Goal: Use online tool/utility: Use online tool/utility

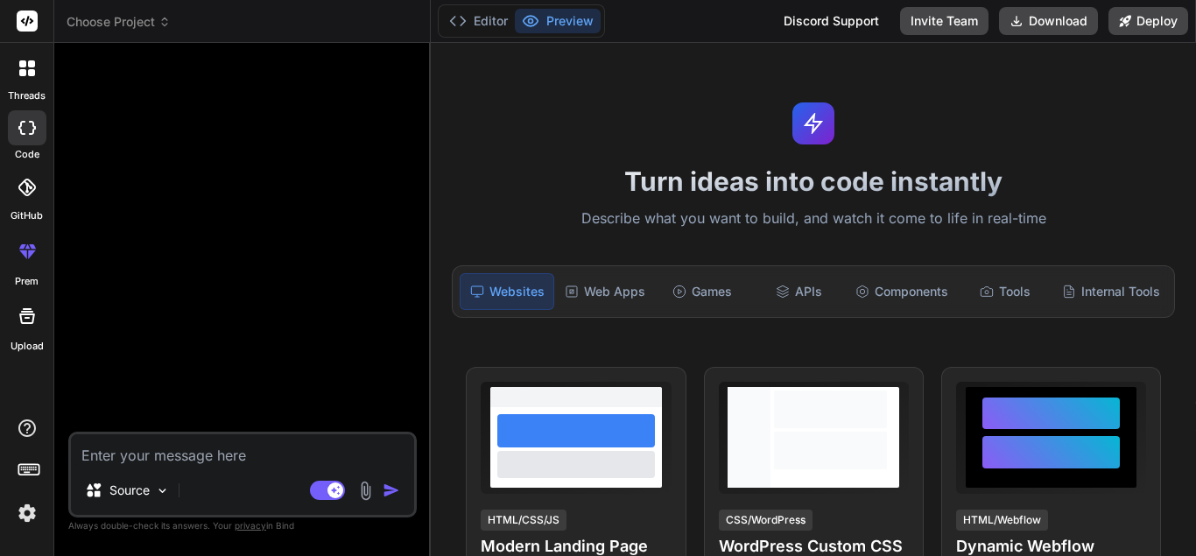
scroll to position [166, 0]
click at [915, 279] on div "Components" at bounding box center [901, 291] width 107 height 37
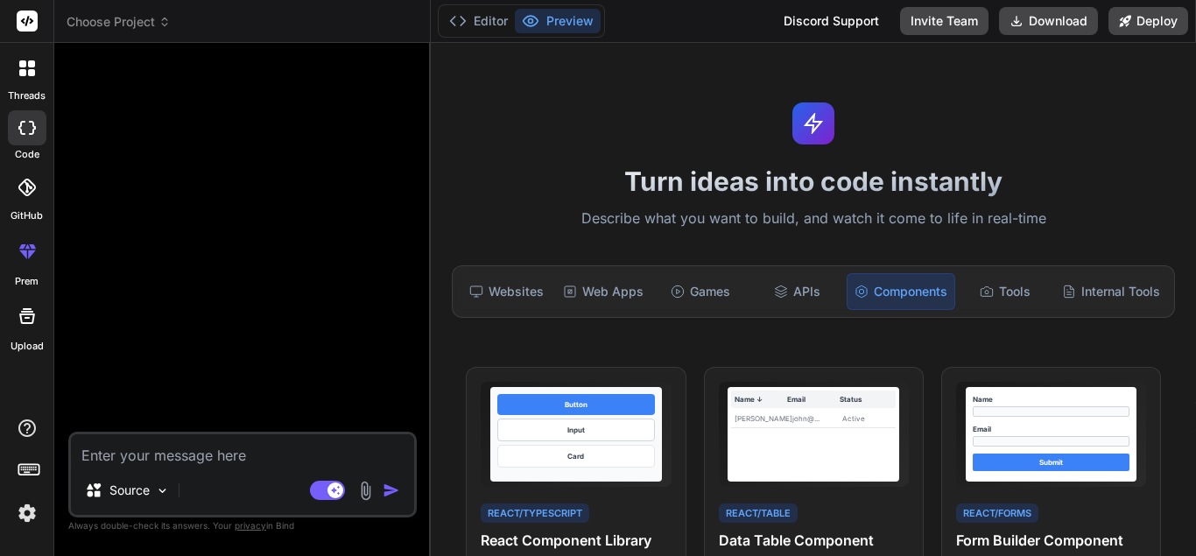
click at [257, 453] on textarea at bounding box center [242, 450] width 343 height 32
type textarea "i"
type textarea "x"
type textarea "i"
type textarea "x"
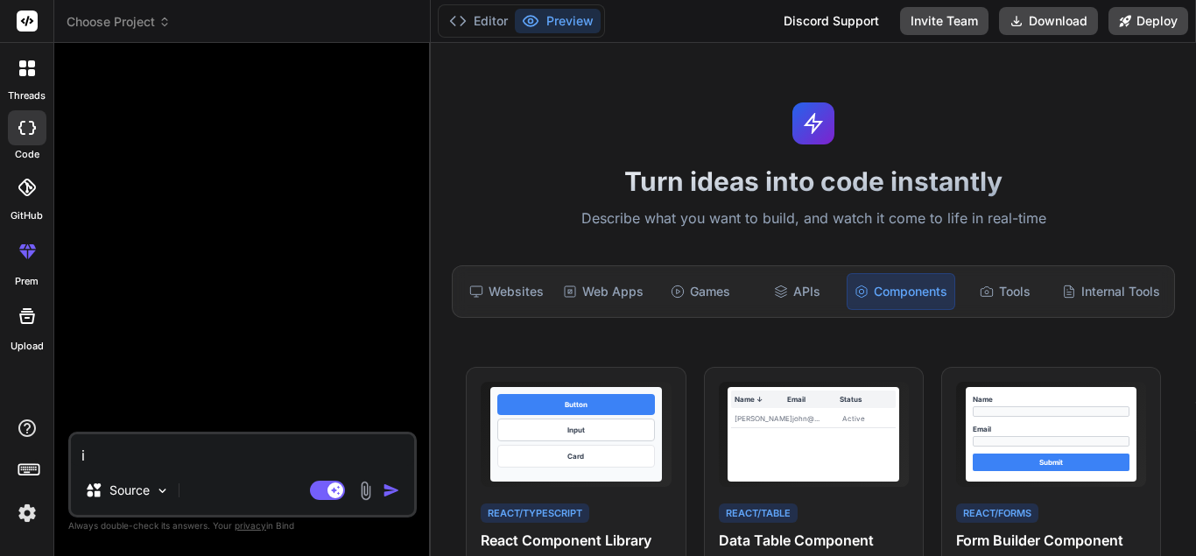
type textarea "i w"
type textarea "x"
type textarea "i wa"
type textarea "x"
type textarea "i wan"
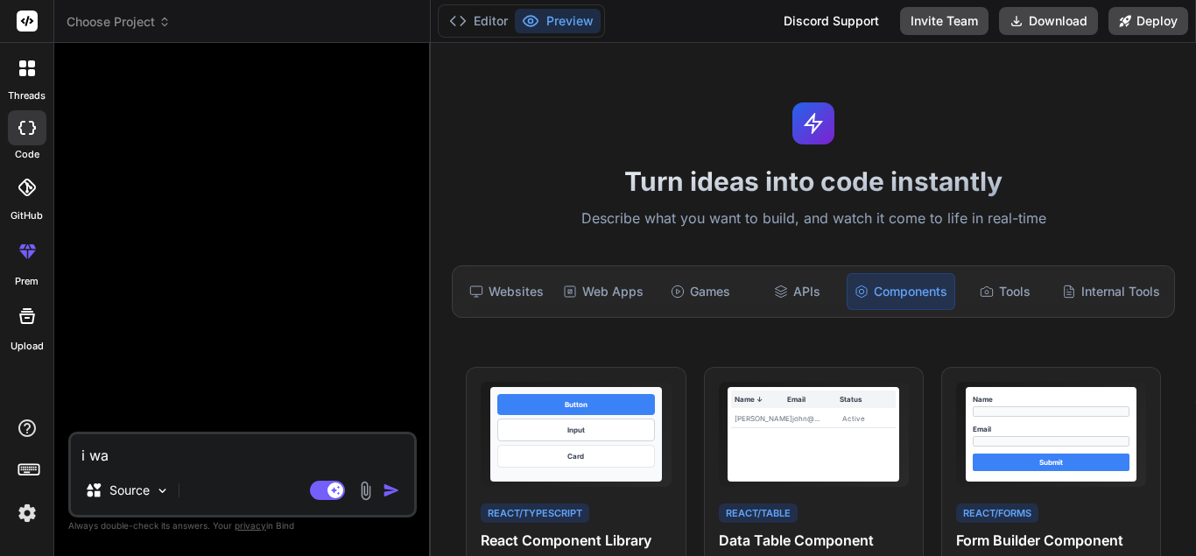
type textarea "x"
type textarea "i want"
type textarea "x"
type textarea "i want t"
type textarea "x"
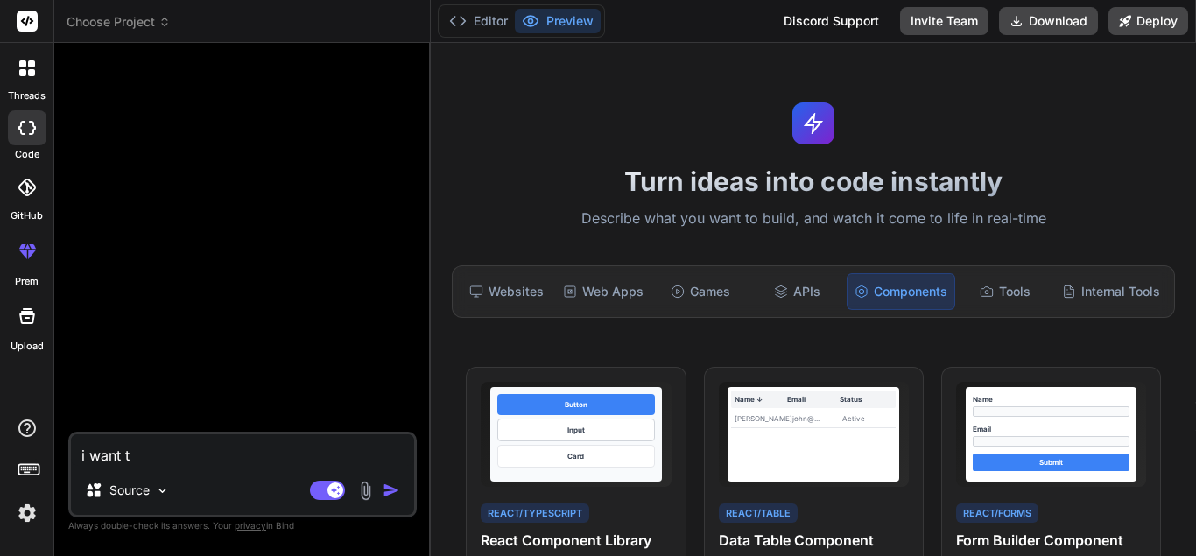
type textarea "i want to"
type textarea "x"
type textarea "i want to"
type textarea "x"
type textarea "i want to a"
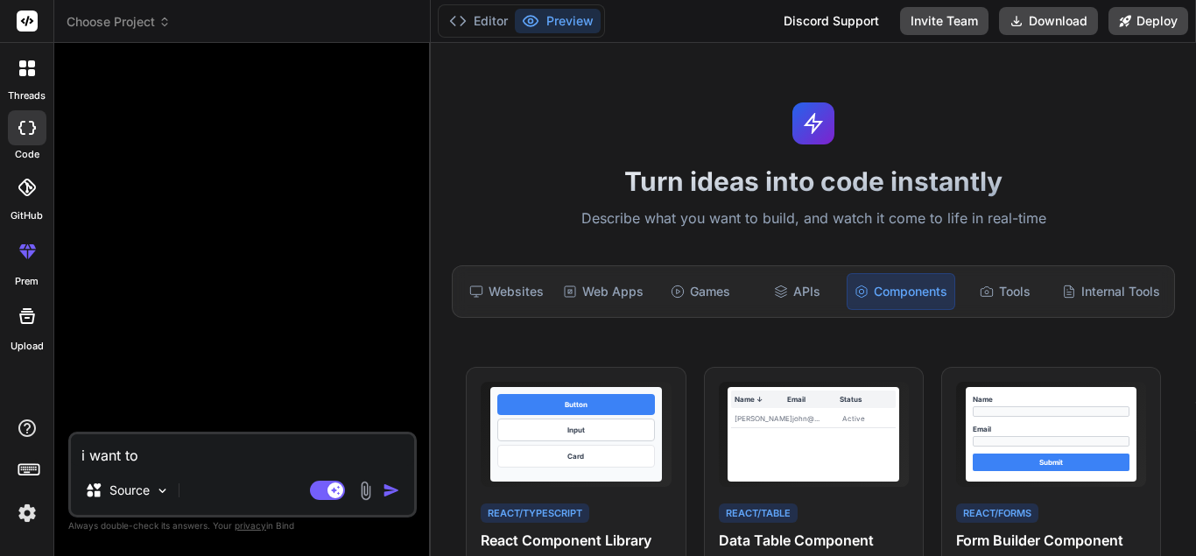
type textarea "x"
type textarea "i want to ad"
type textarea "x"
type textarea "i want to add"
type textarea "x"
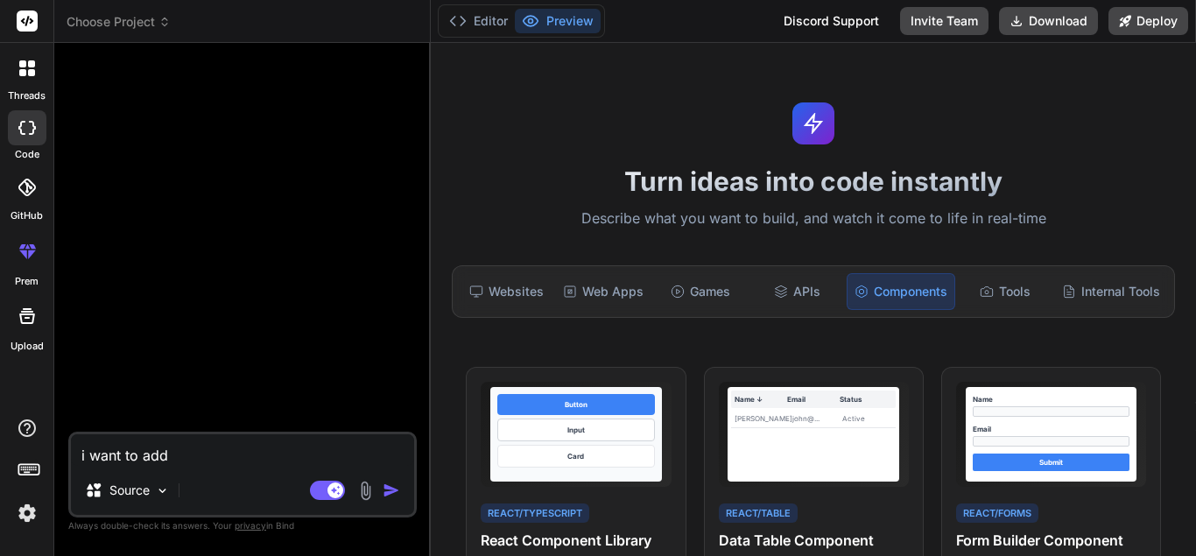
type textarea "i want to ad"
type textarea "x"
type textarea "i want to a"
type textarea "x"
type textarea "i want to"
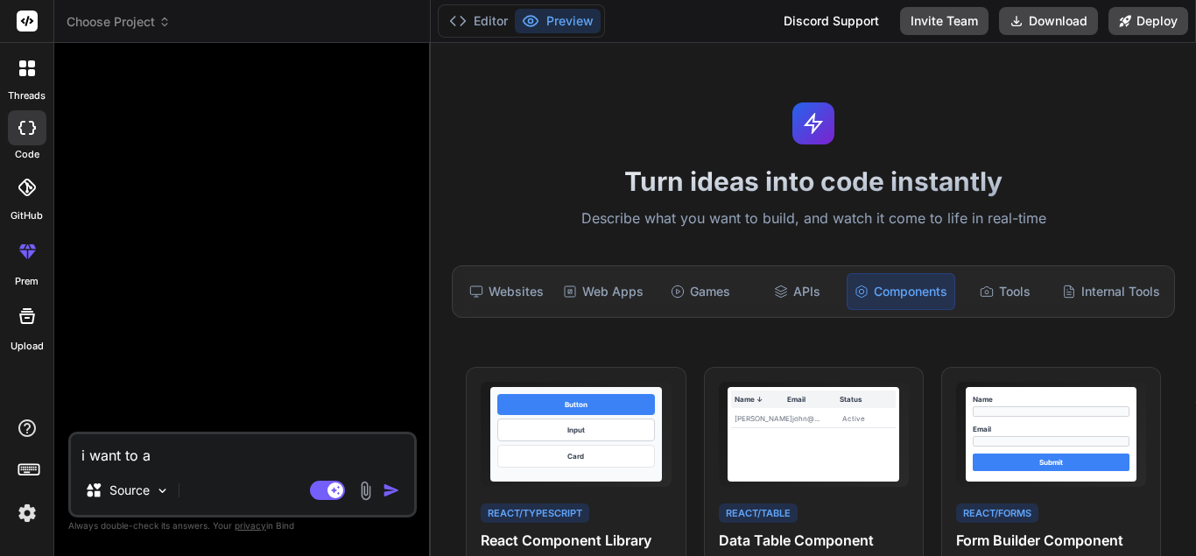
type textarea "x"
type textarea "i want to q"
type textarea "x"
type textarea "i want to qr"
type textarea "x"
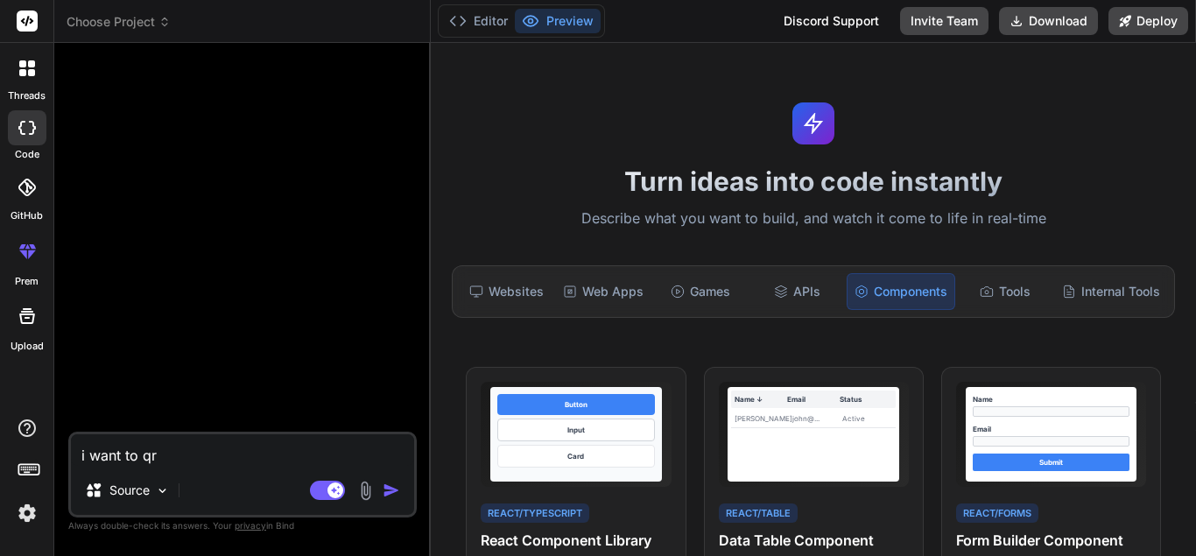
type textarea "i want to q"
type textarea "x"
type textarea "i want to"
type textarea "x"
type textarea "i want to Q"
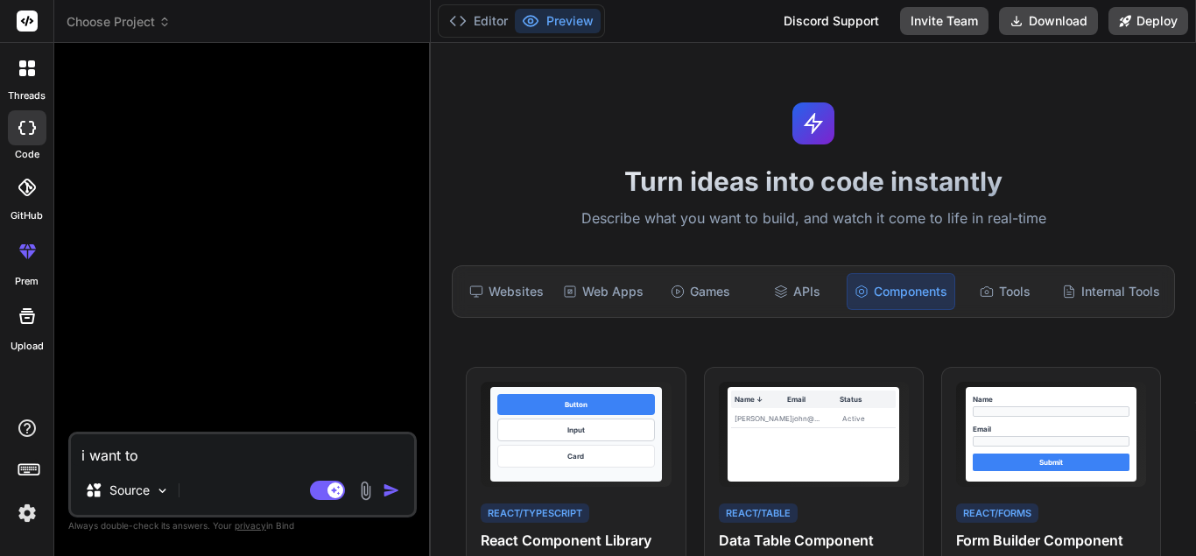
type textarea "x"
type textarea "i want to QR"
type textarea "x"
type textarea "i want to QR"
type textarea "x"
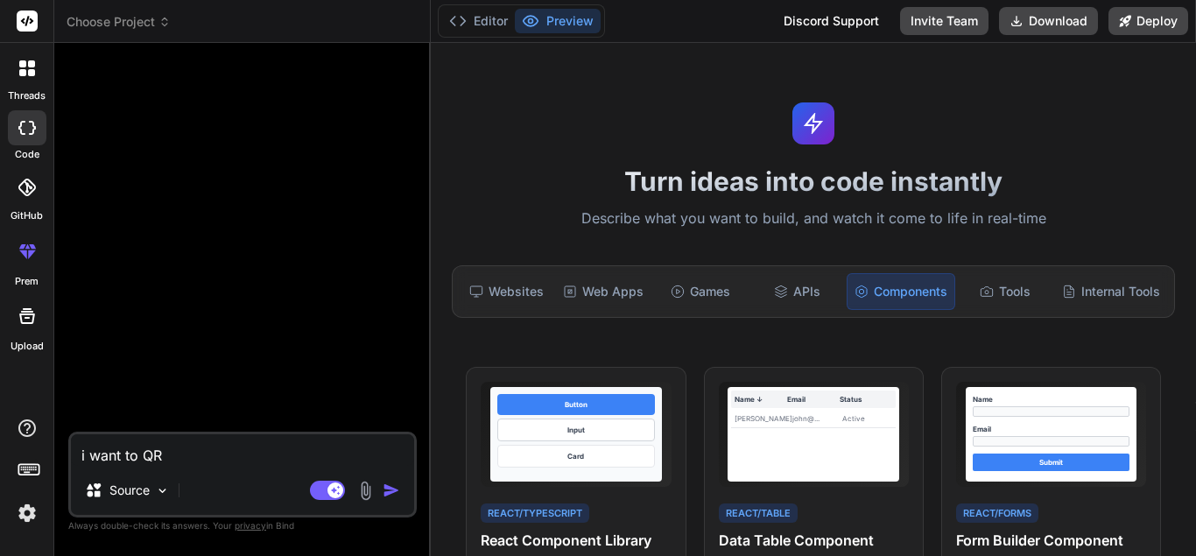
type textarea "i want to QR C"
type textarea "x"
type textarea "i want to QR Co"
type textarea "x"
type textarea "i want to QR Cod"
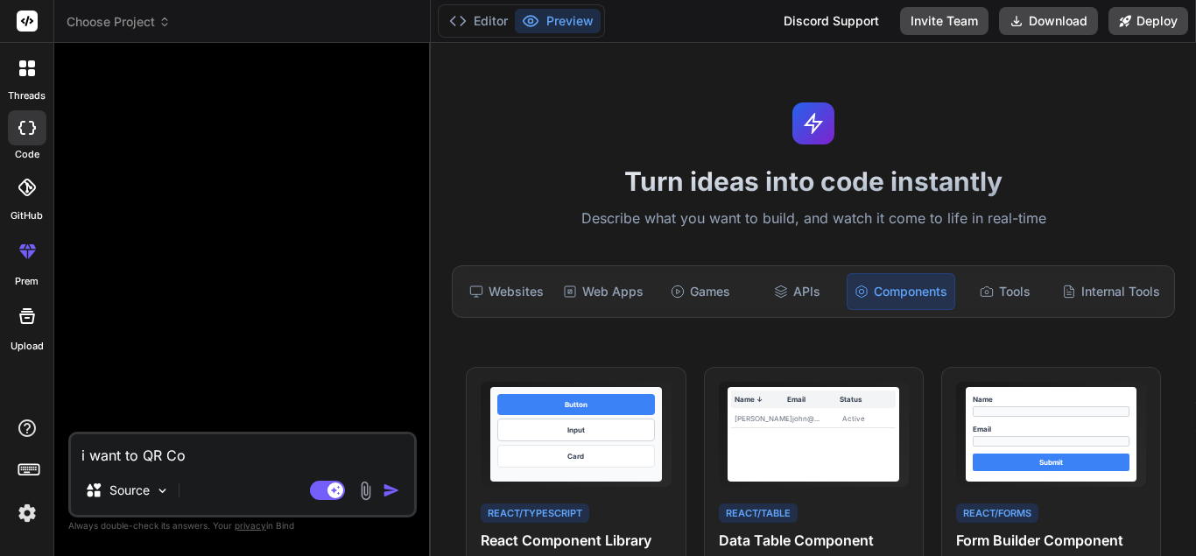
type textarea "x"
type textarea "i want to QR Code"
type textarea "x"
type textarea "i want to QR Code"
type textarea "x"
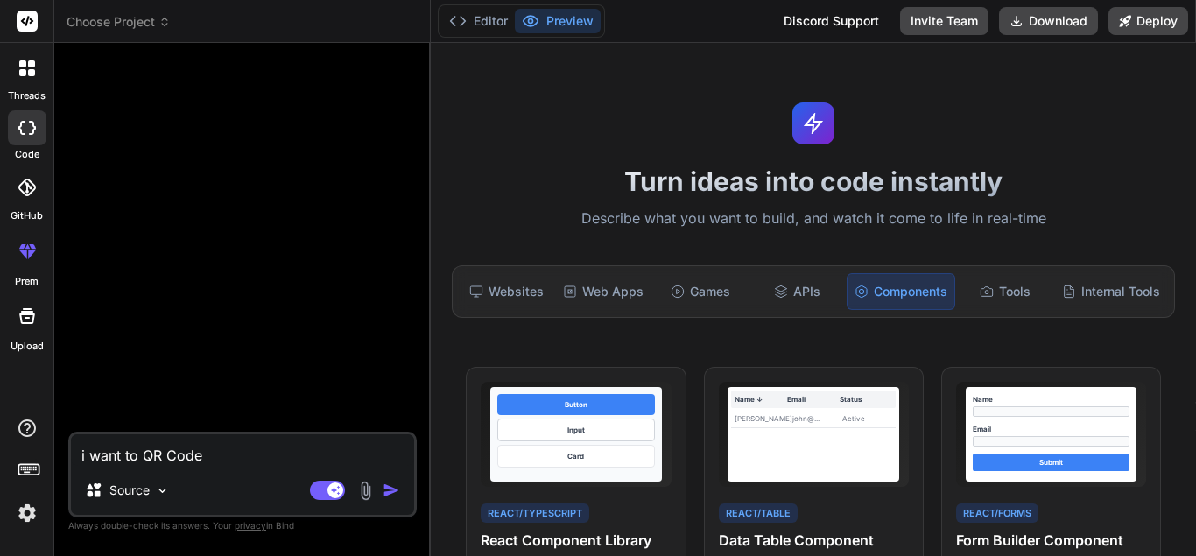
type textarea "i want to QR Code b"
type textarea "x"
type textarea "i want to QR Code bu"
type textarea "x"
type textarea "i want to QR Code but"
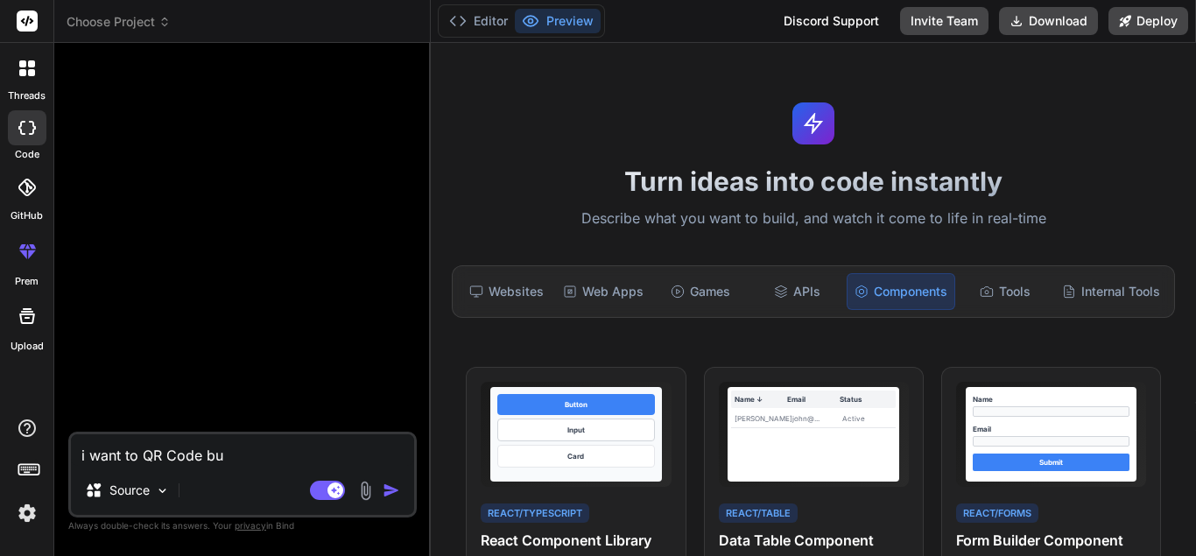
type textarea "x"
type textarea "i want to QR Code butt"
type textarea "x"
type textarea "i want to QR Code butto"
type textarea "x"
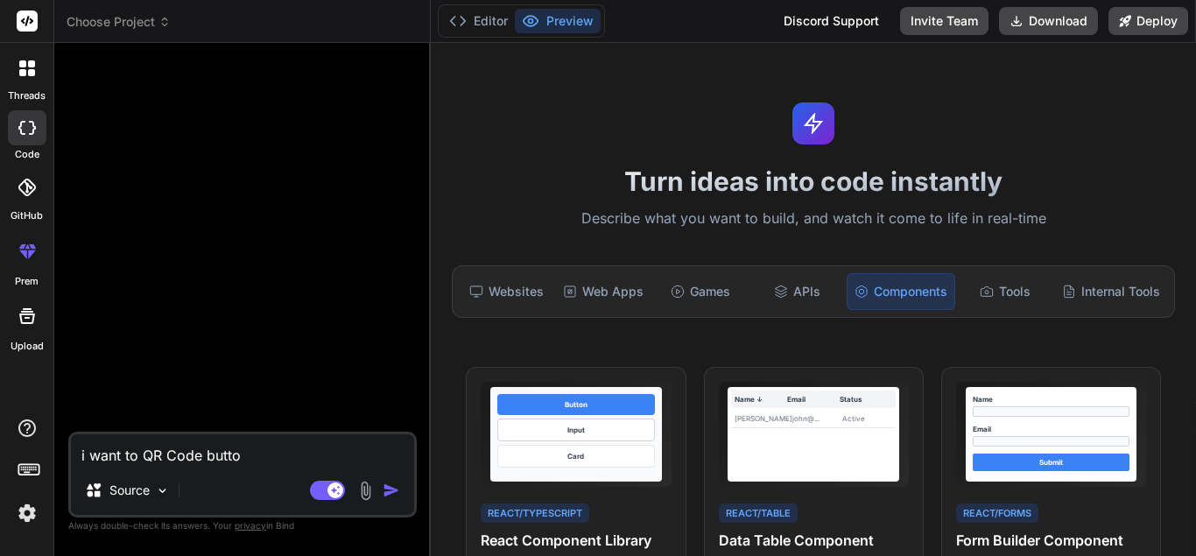
type textarea "i want to QR Code button"
type textarea "x"
type textarea "i want to QR Code button"
type textarea "x"
type textarea "i want to QR Code button s"
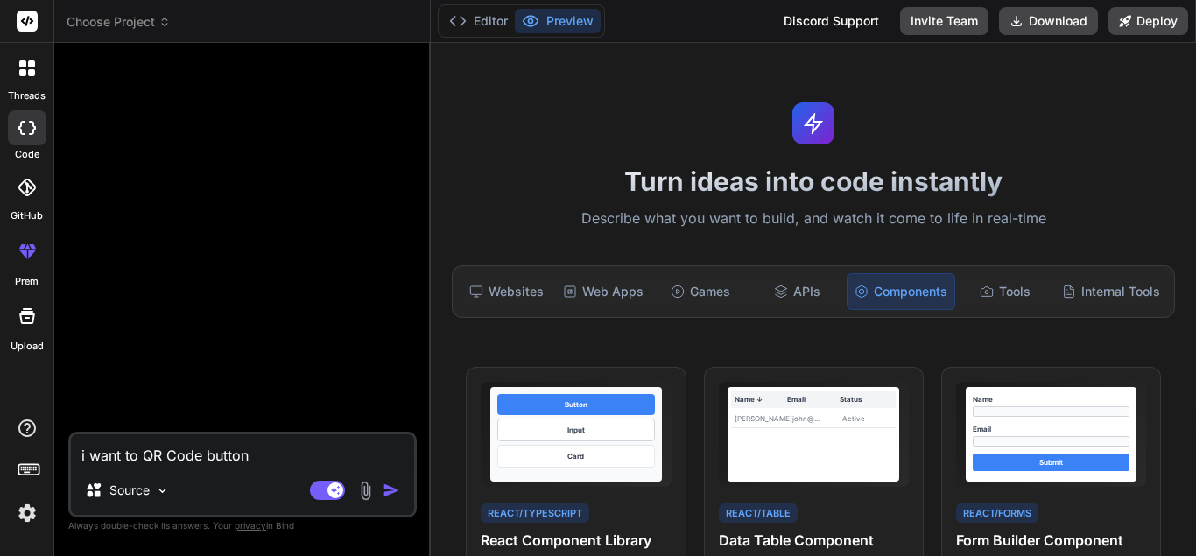
type textarea "x"
type textarea "i want to QR Code button se"
type textarea "x"
type textarea "i want to QR Code button sec"
type textarea "x"
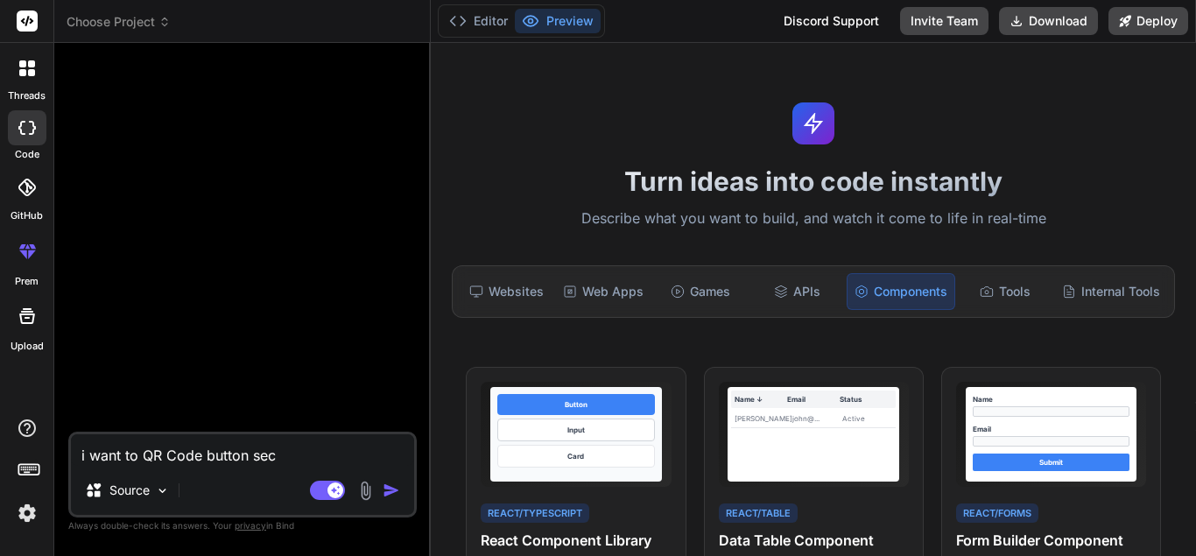
type textarea "i want to QR Code button sect"
type textarea "x"
type textarea "i want to QR Code button secti"
type textarea "x"
type textarea "i want to QR Code button sectio"
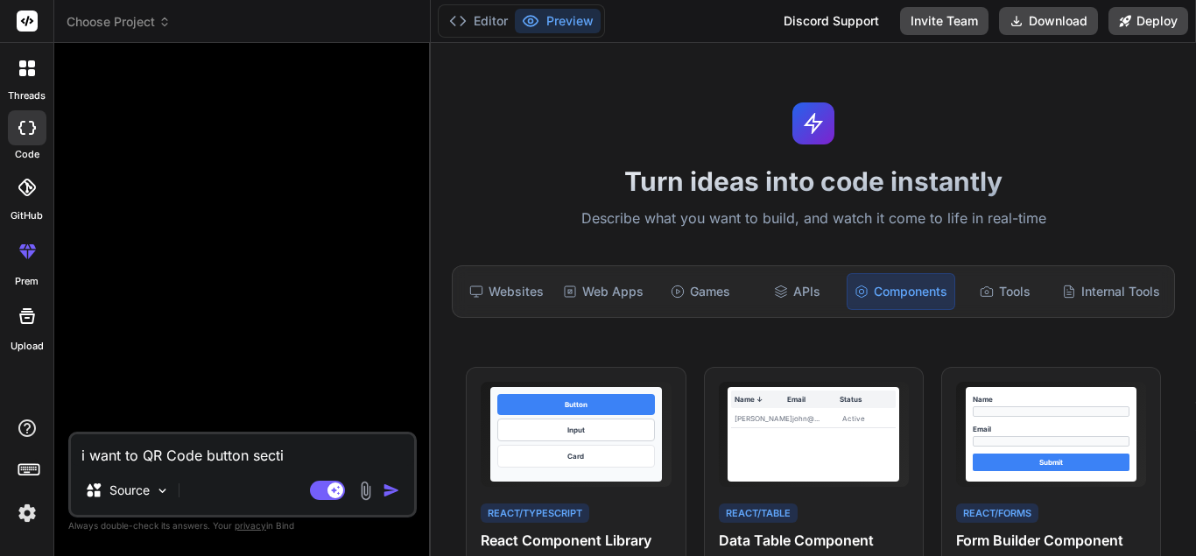
type textarea "x"
type textarea "i want to QR Code button section"
type textarea "x"
type textarea "i want to QR Code button section"
type textarea "x"
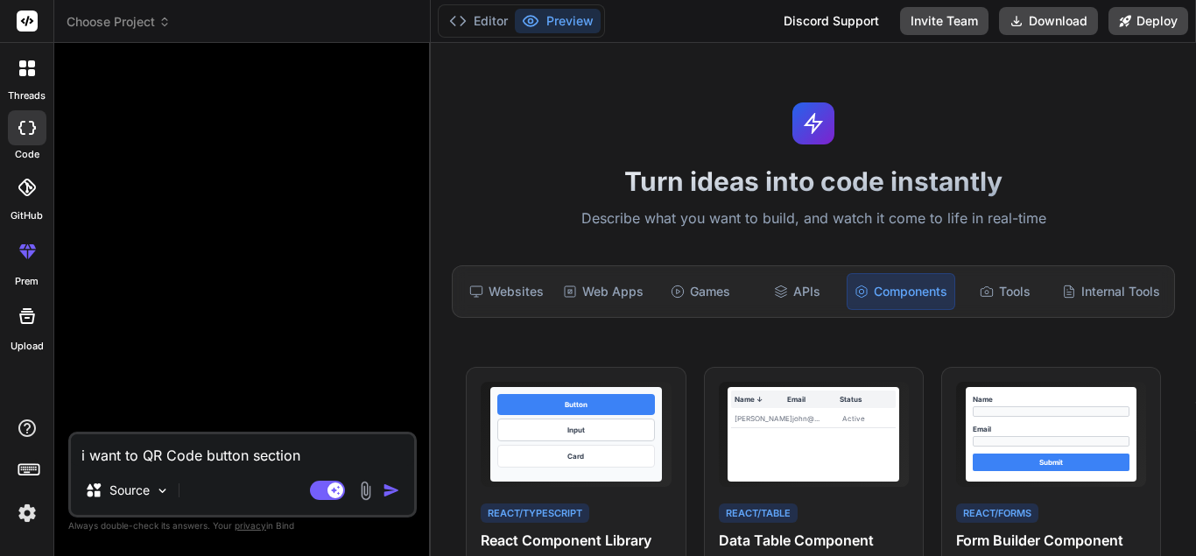
type textarea "i want to QR Code button section i"
type textarea "x"
type textarea "i want to QR Code button section in"
type textarea "x"
type textarea "i want to QR Code button section in"
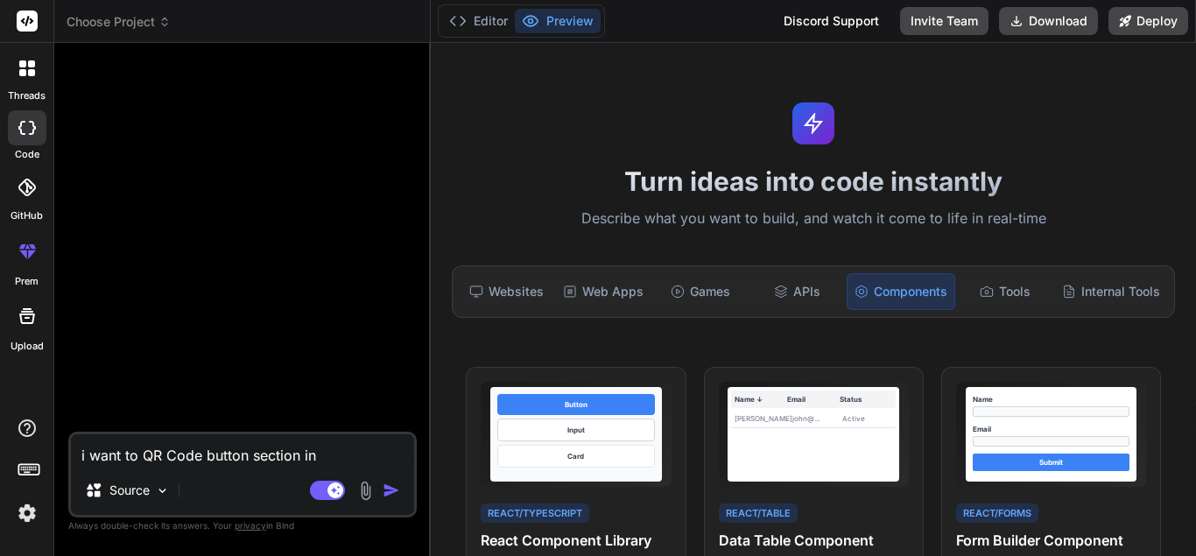
type textarea "x"
type textarea "i want to QR Code button section in m"
type textarea "x"
type textarea "i want to QR Code button section in my"
type textarea "x"
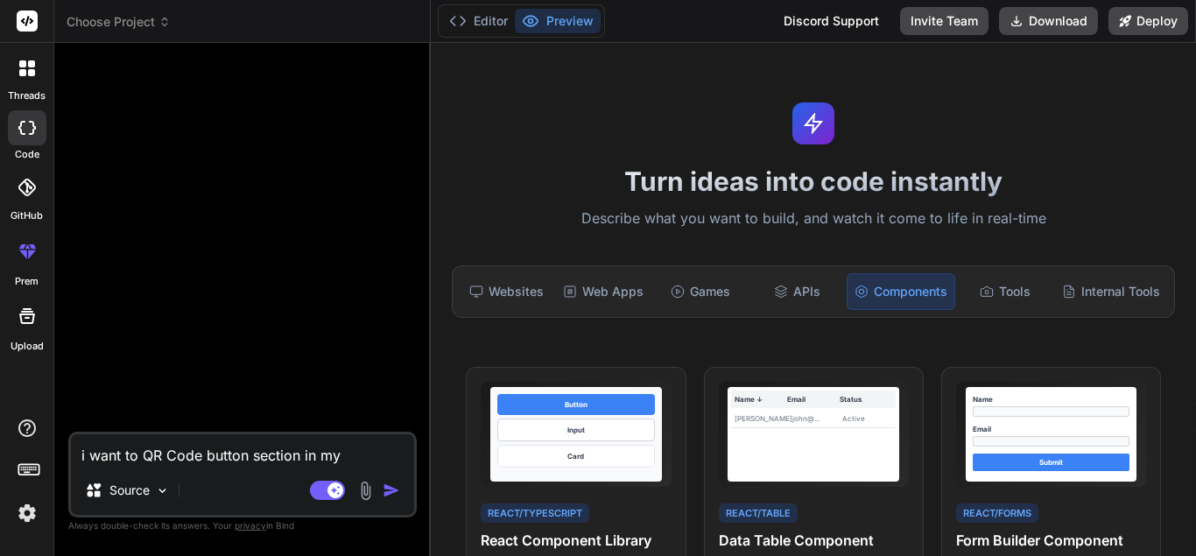
type textarea "i want to QR Code button section in my"
type textarea "x"
type textarea "i want to QR Code button section in my n"
type textarea "x"
type textarea "i want to QR Code button section in my ne"
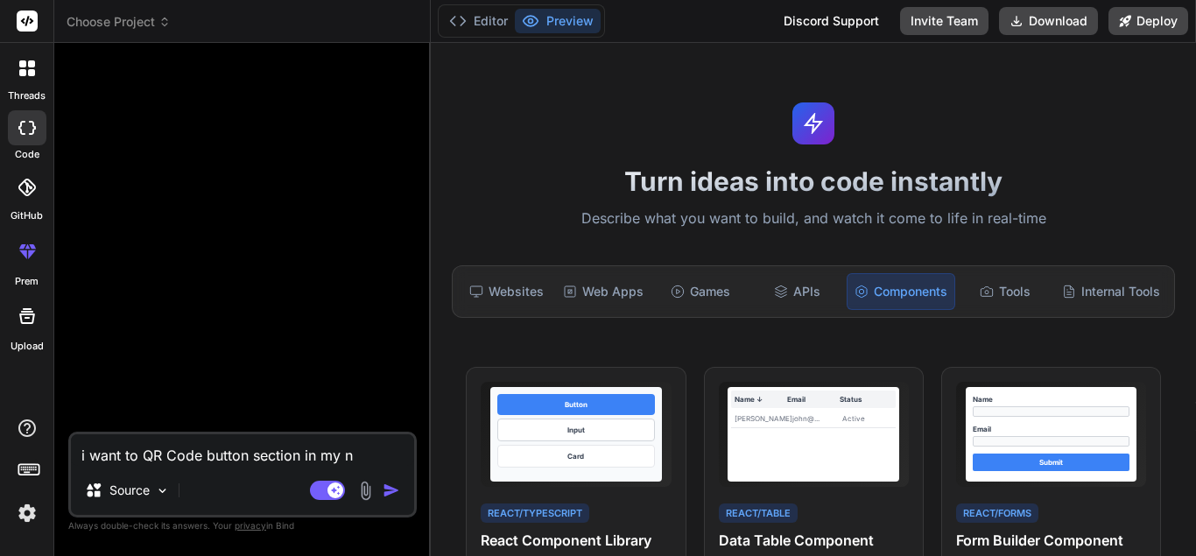
type textarea "x"
type textarea "i want to QR Code button section in my nex"
type textarea "x"
type textarea "i want to QR Code button section in my next"
type textarea "x"
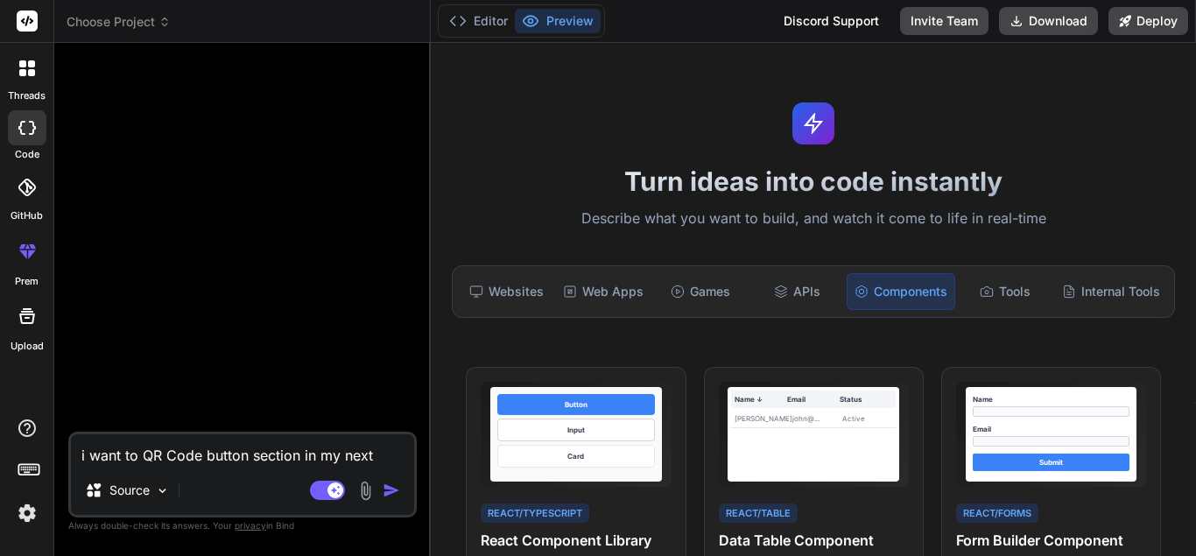
type textarea "i want to QR Code button section in my nextj"
type textarea "x"
type textarea "i want to QR Code button section in my nextjs"
type textarea "x"
type textarea "i want to QR Code button section in my nextjs"
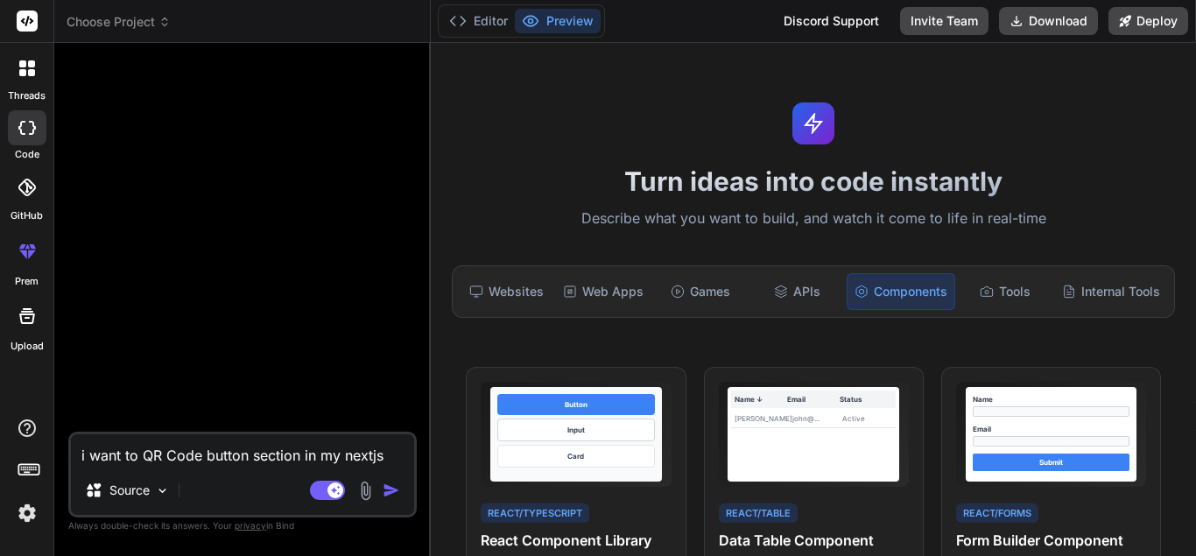
type textarea "x"
type textarea "i want to QR Code button section in my nextjs 1"
type textarea "x"
type textarea "i want to QR Code button section in my nextjs 15"
type textarea "x"
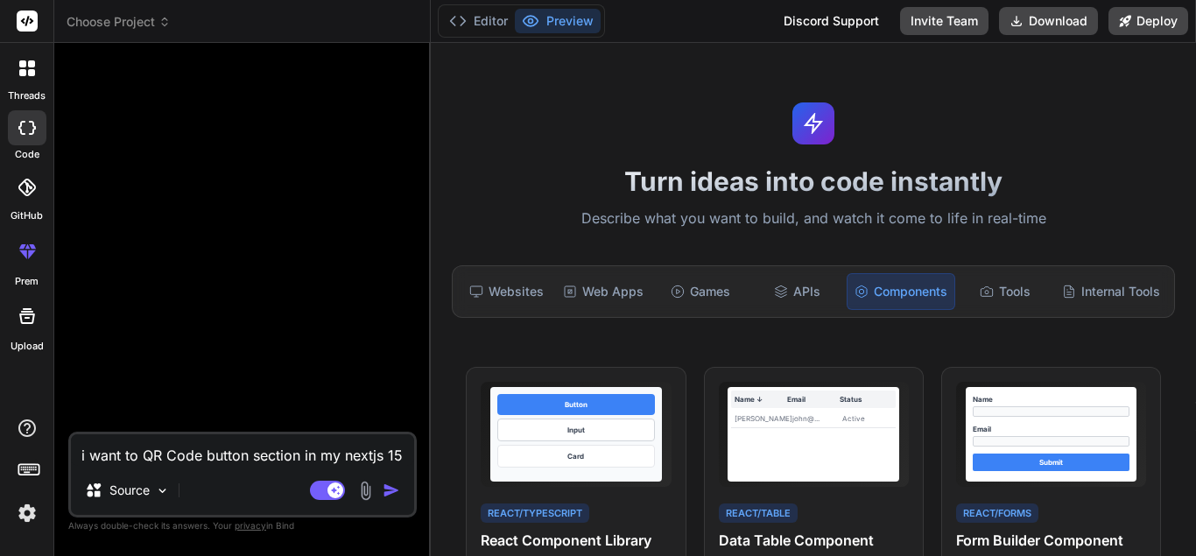
type textarea "i want to QR Code button section in my nextjs 15"
type textarea "x"
type textarea "i want to QR Code button section in my nextjs 15 a"
type textarea "x"
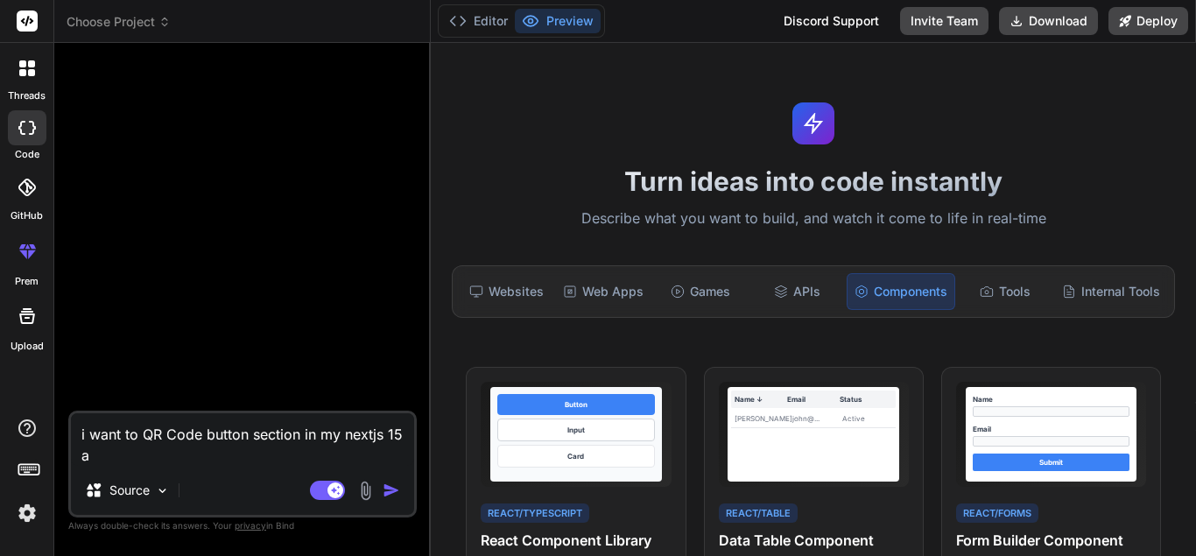
type textarea "i want to QR Code button section in my nextjs 15 an"
type textarea "x"
type textarea "i want to QR Code button section in my nextjs 15 and"
type textarea "x"
type textarea "i want to QR Code button section in my nextjs 15 and"
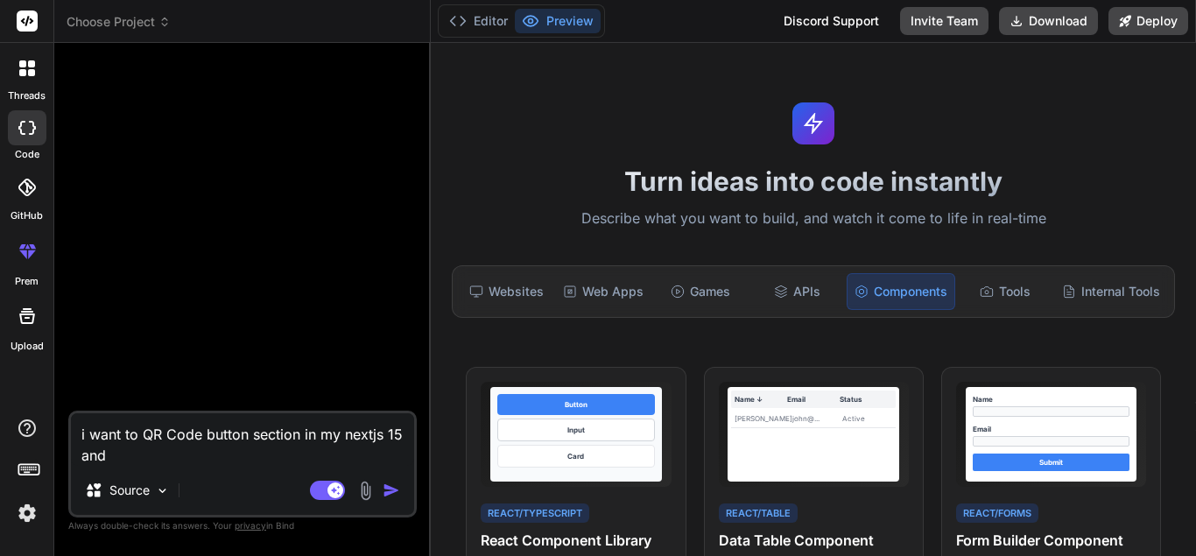
type textarea "x"
type textarea "i want to QR Code button section in my nextjs 15 and t"
type textarea "x"
type textarea "i want to QR Code button section in my nextjs 15 and ty"
type textarea "x"
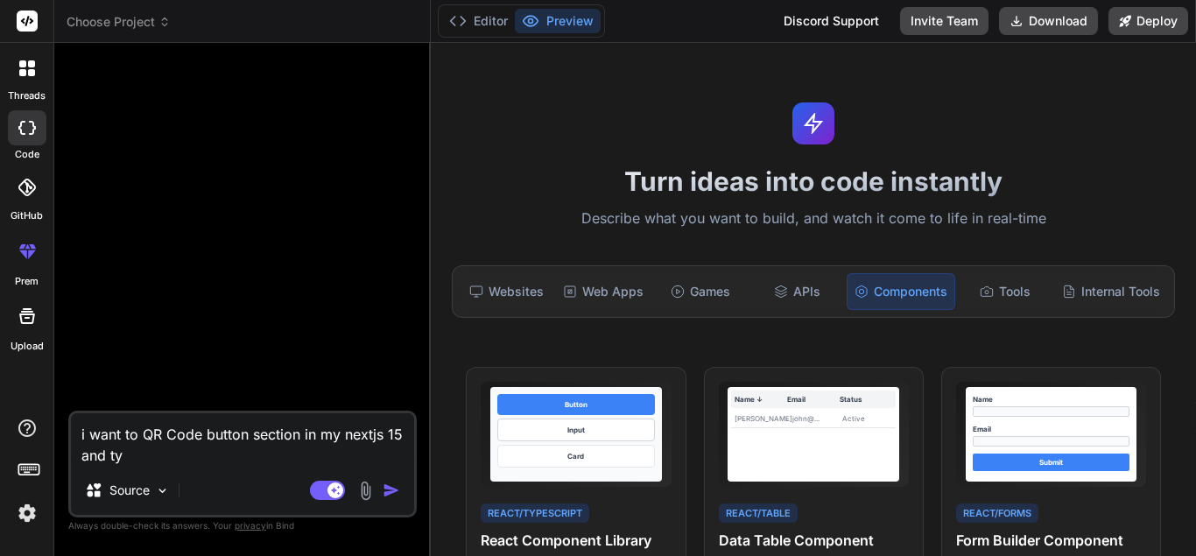
type textarea "i want to QR Code button section in my nextjs 15 and typ"
type textarea "x"
type textarea "i want to QR Code button section in my nextjs 15 and type"
type textarea "x"
type textarea "i want to QR Code button section in my nextjs 15 and types"
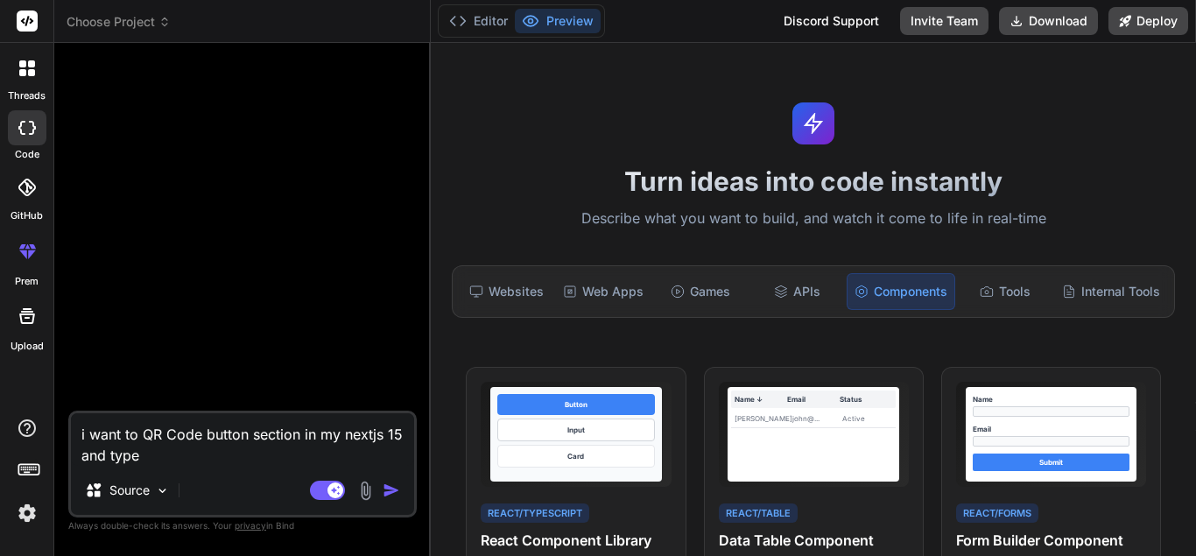
type textarea "x"
type textarea "i want to QR Code button section in my nextjs 15 and typesc"
type textarea "x"
type textarea "i want to QR Code button section in my nextjs 15 and typescr"
type textarea "x"
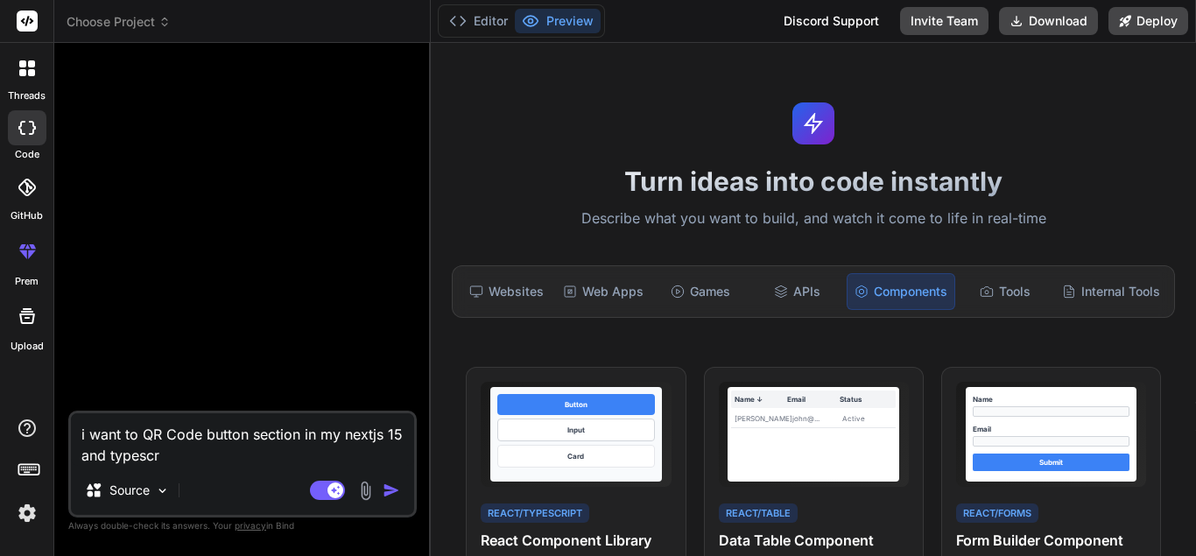
type textarea "i want to QR Code button section in my nextjs 15 and typescri"
type textarea "x"
type textarea "i want to QR Code button section in my nextjs 15 and typescrip"
type textarea "x"
type textarea "i want to QR Code button section in my nextjs 15 and typescript"
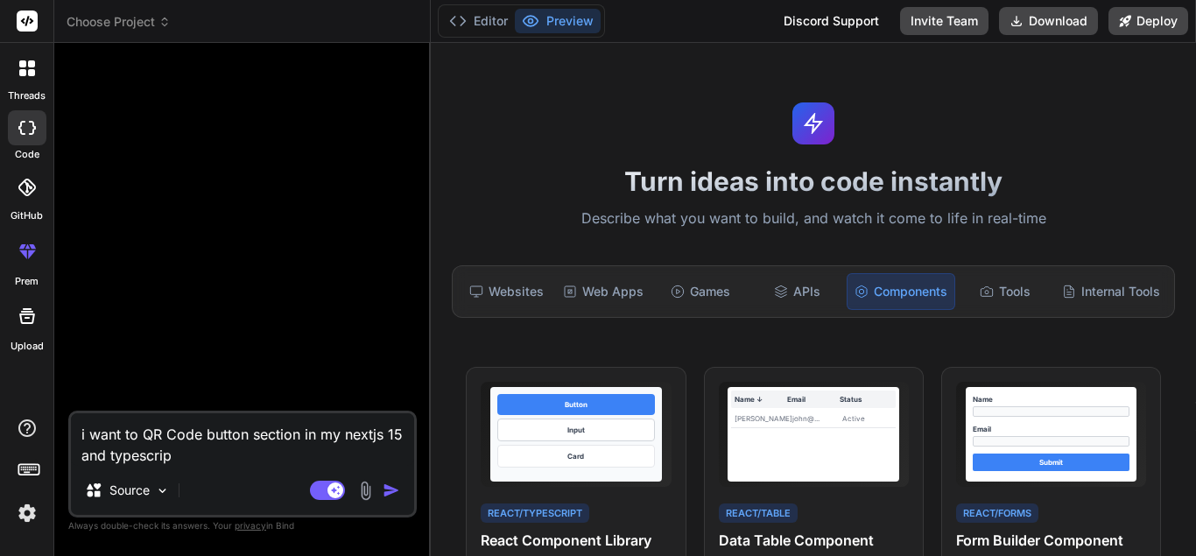
type textarea "x"
type textarea "i want to QR Code button section in my nextjs 15 and typescript"
type textarea "x"
type textarea "i want to QR Code button section in my nextjs 15 and typescript p"
type textarea "x"
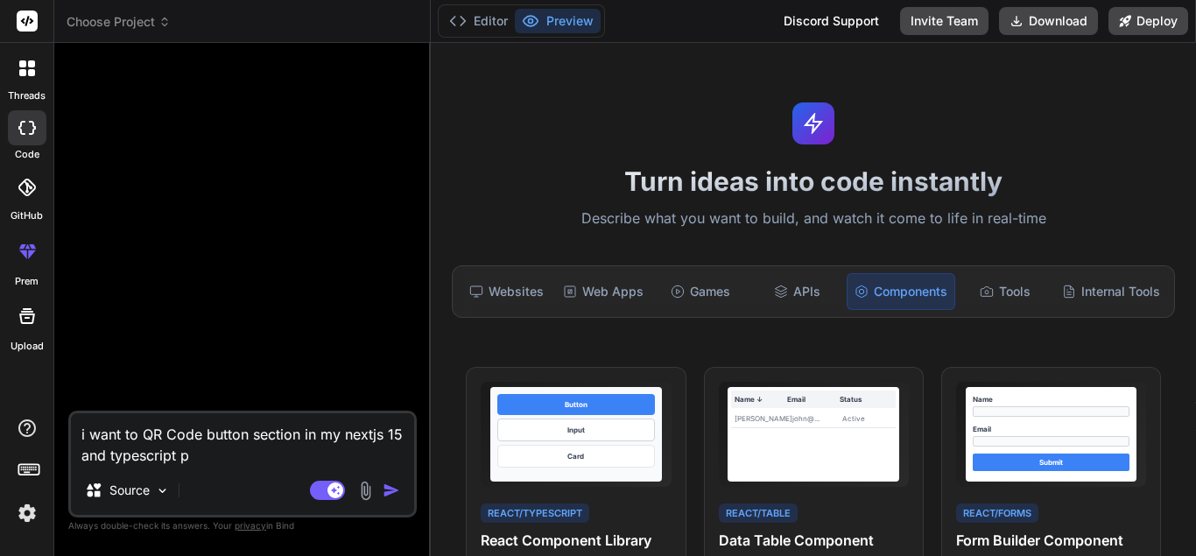
type textarea "i want to QR Code button section in my nextjs 15 and typescript pr"
type textarea "x"
type textarea "i want to QR Code button section in my nextjs 15 and typescript pro"
type textarea "x"
type textarea "i want to QR Code button section in my nextjs 15 and typescript proj"
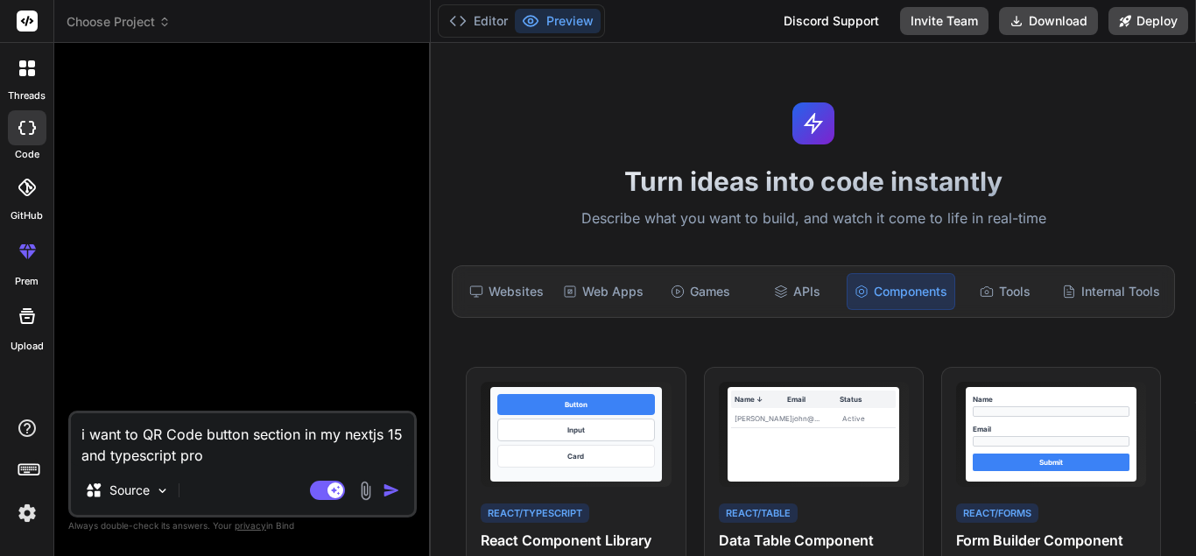
type textarea "x"
type textarea "i want to QR Code button section in my nextjs 15 and typescript proje"
type textarea "x"
type textarea "i want to QR Code button section in my nextjs 15 and typescript projec"
type textarea "x"
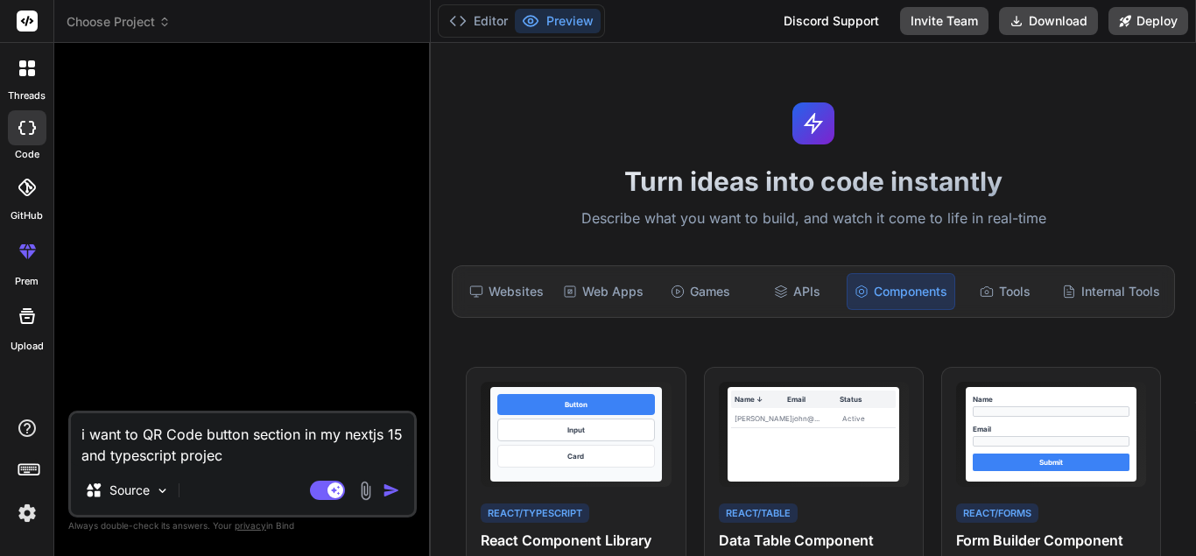
type textarea "i want to QR Code button section in my nextjs 15 and typescript project"
type textarea "x"
type textarea "i want to QR Code button section in my nextjs 15 and typescript project"
type textarea "x"
type textarea "i want to QR Code button section in my nextjs 15 and typescript project s"
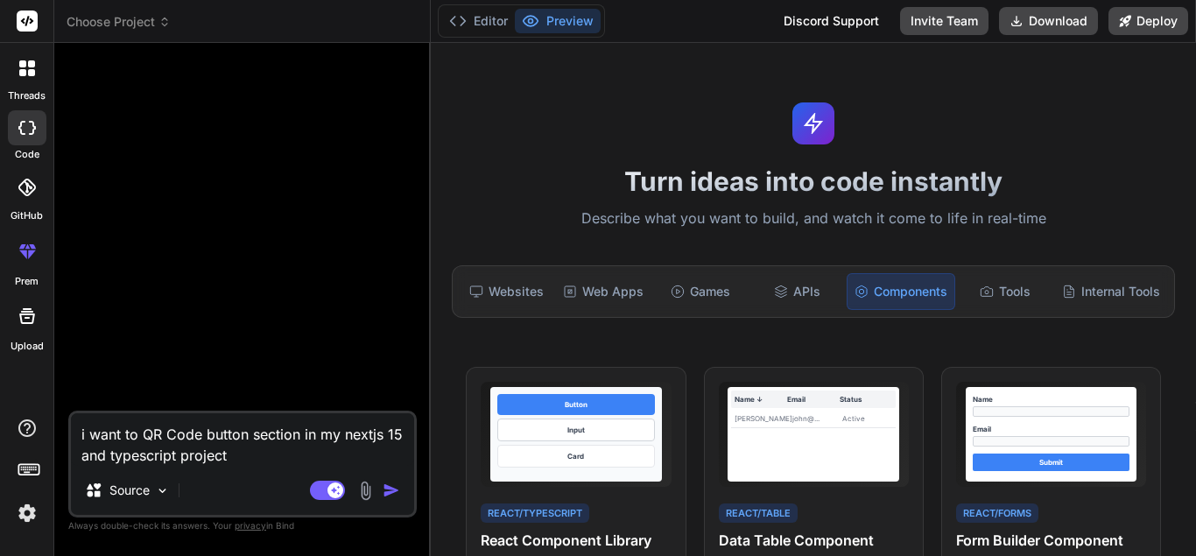
type textarea "x"
type textarea "i want to QR Code button section in my nextjs 15 and typescript project so"
type textarea "x"
type textarea "i want to QR Code button section in my nextjs 15 and typescript project so"
type textarea "x"
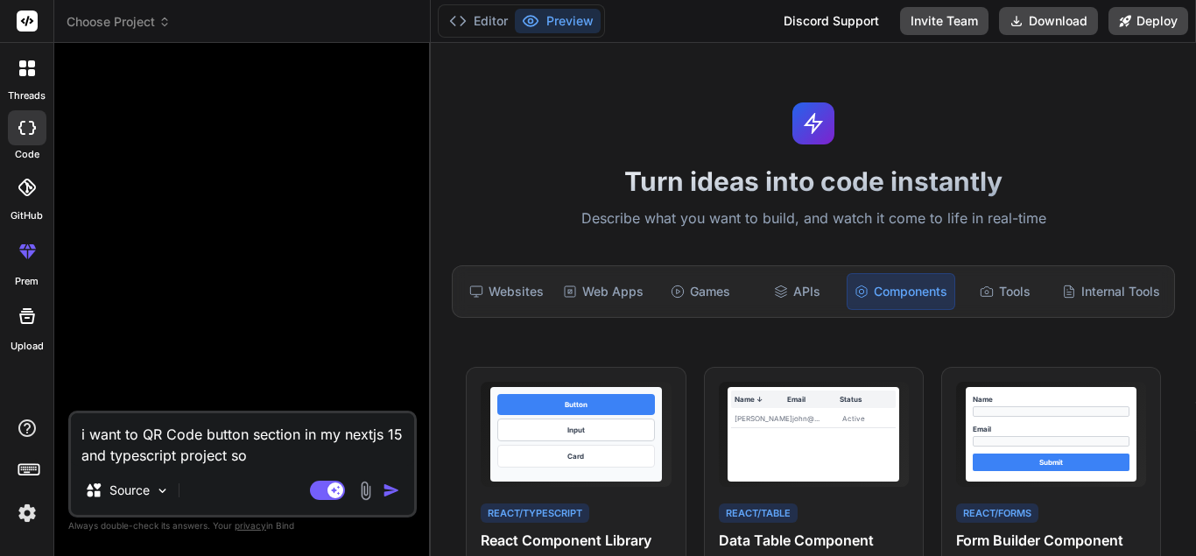
type textarea "i want to QR Code button section in my nextjs 15 and typescript project so i"
type textarea "x"
type textarea "i want to QR Code button section in my nextjs 15 and typescript project so i"
type textarea "x"
type textarea "i want to QR Code button section in my nextjs 15 and typescript project so i t"
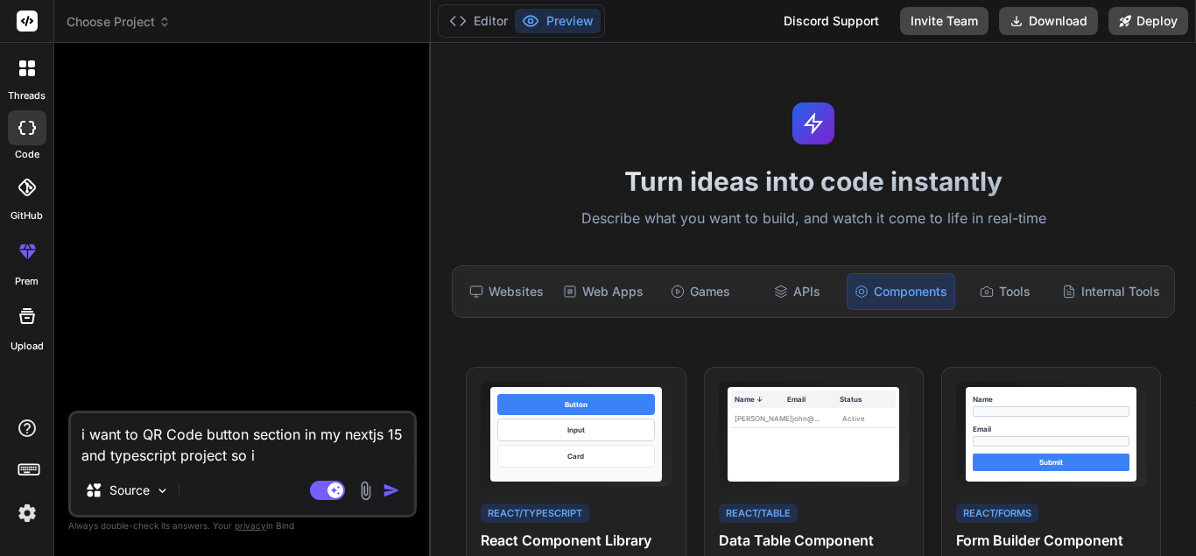
type textarea "x"
type textarea "i want to QR Code button section in my nextjs 15 and typescript project so i th"
type textarea "x"
type textarea "i want to QR Code button section in my nextjs 15 and typescript project so i thi"
type textarea "x"
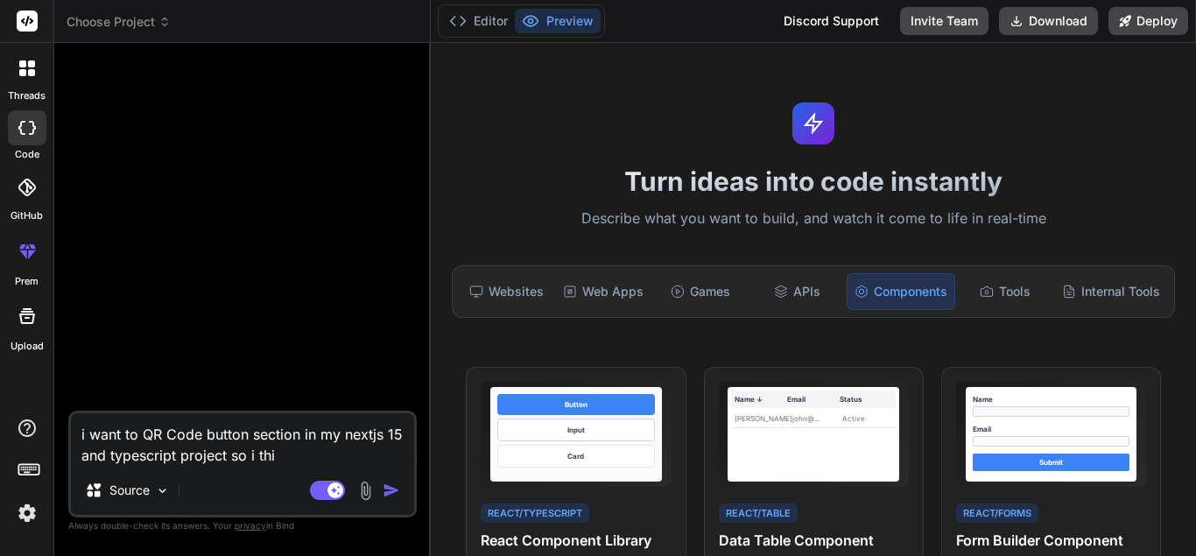
type textarea "i want to QR Code button section in my nextjs 15 and typescript project so i th…"
type textarea "x"
type textarea "i want to QR Code button section in my nextjs 15 and typescript project so i th…"
type textarea "x"
type textarea "i want to QR Code button section in my nextjs 15 and typescript project so i th…"
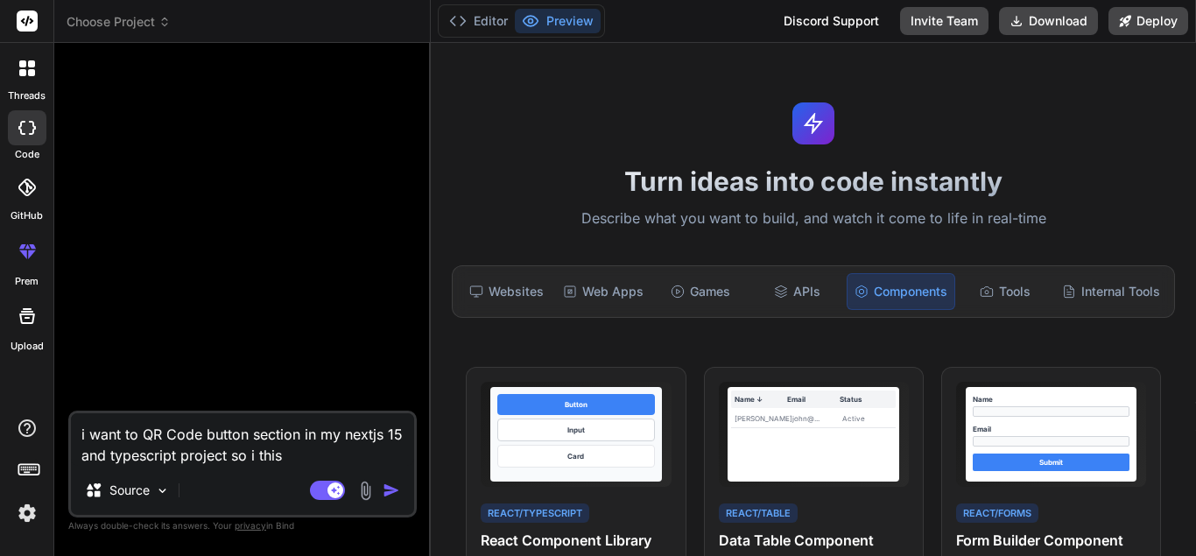
type textarea "x"
type textarea "i want to QR Code button section in my nextjs 15 and typescript project so i thi"
type textarea "x"
type textarea "i want to QR Code button section in my nextjs 15 and typescript project so i th"
type textarea "x"
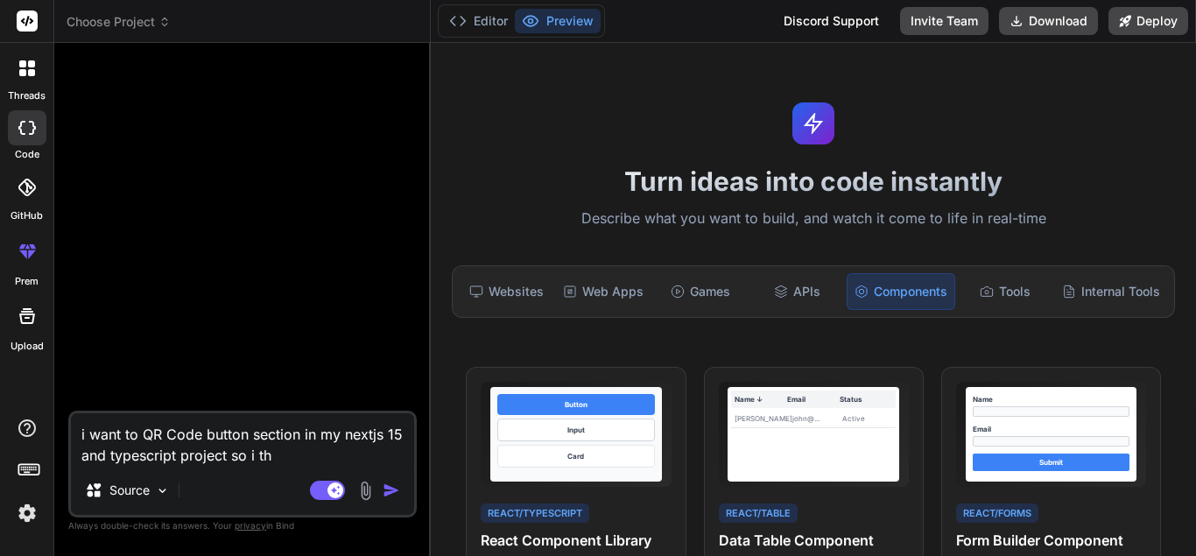
type textarea "i want to QR Code button section in my nextjs 15 and typescript project so i t"
type textarea "x"
type textarea "i want to QR Code button section in my nextjs 15 and typescript project so i"
type textarea "x"
type textarea "i want to QR Code button section in my nextjs 15 and typescript project so i h"
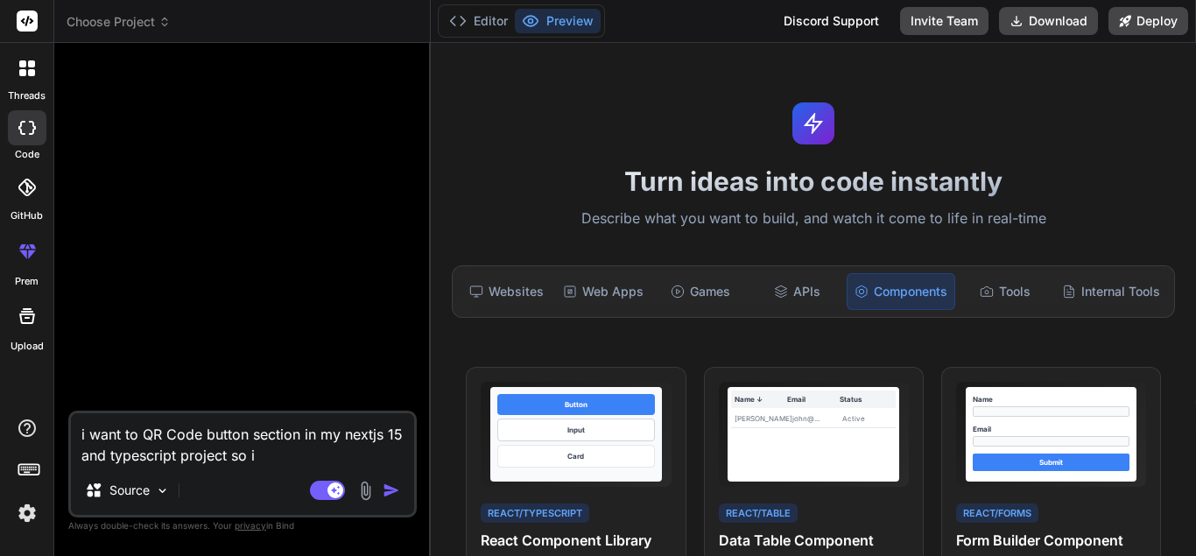
type textarea "x"
type textarea "i want to QR Code button section in my nextjs 15 and typescript project so i ha"
type textarea "x"
type textarea "i want to QR Code button section in my nextjs 15 and typescript project so i hav"
type textarea "x"
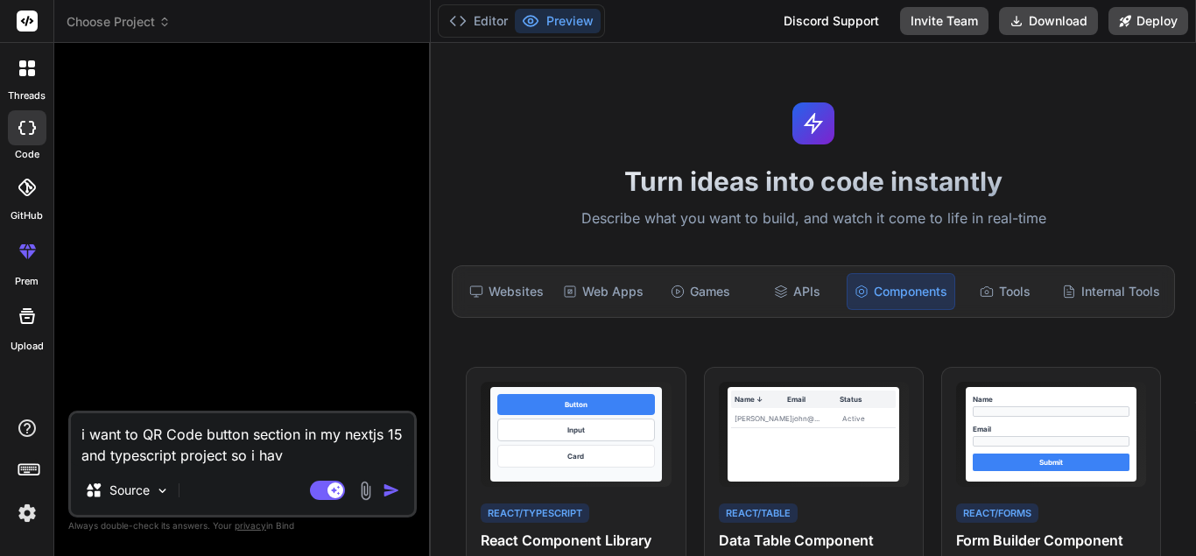
type textarea "i want to QR Code button section in my nextjs 15 and typescript project so i ha…"
type textarea "x"
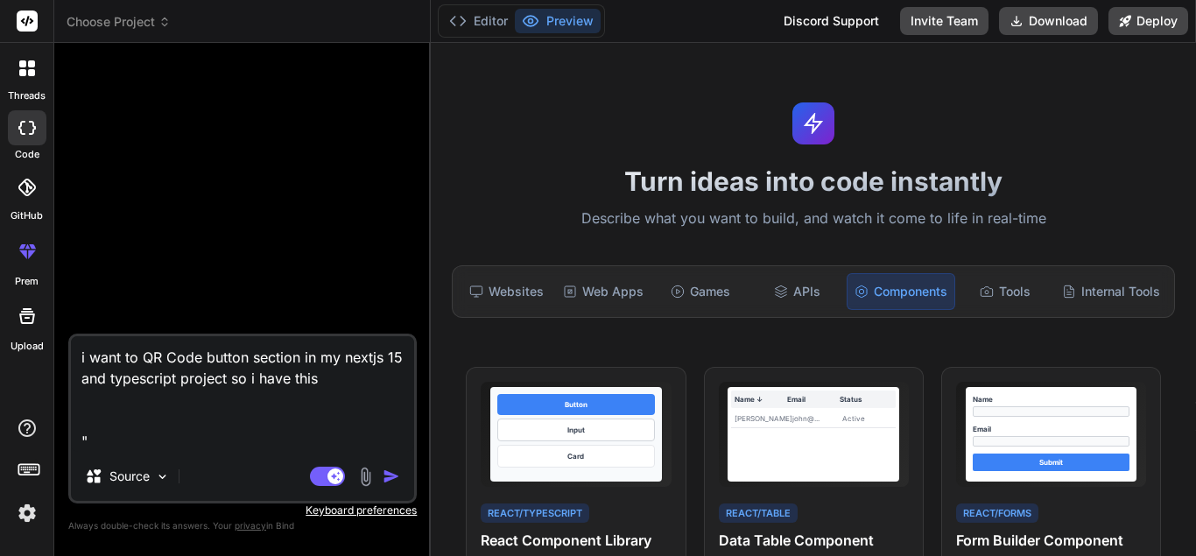
paste textarea "import QRCodeStyling from "qr-code-styling"; export function createStoreQRCode(…"
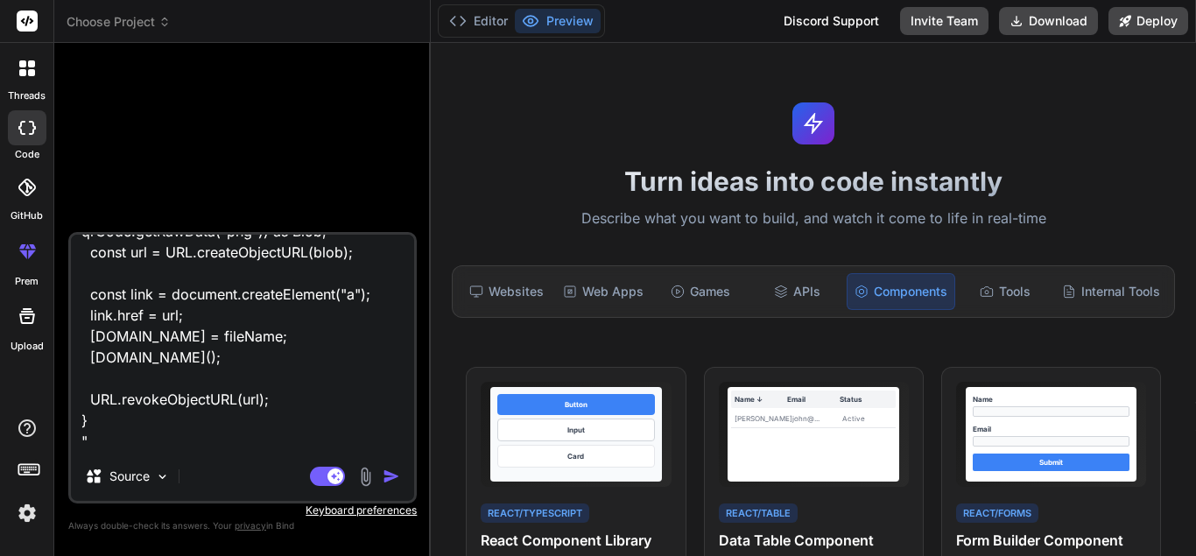
scroll to position [718, 0]
click at [183, 433] on textarea "i want to QR Code button section in my nextjs 15 and typescript project so i ha…" at bounding box center [242, 343] width 343 height 217
click at [125, 440] on textarea "i want to QR Code button section in my nextjs 15 and typescript project so i ha…" at bounding box center [242, 343] width 343 height 217
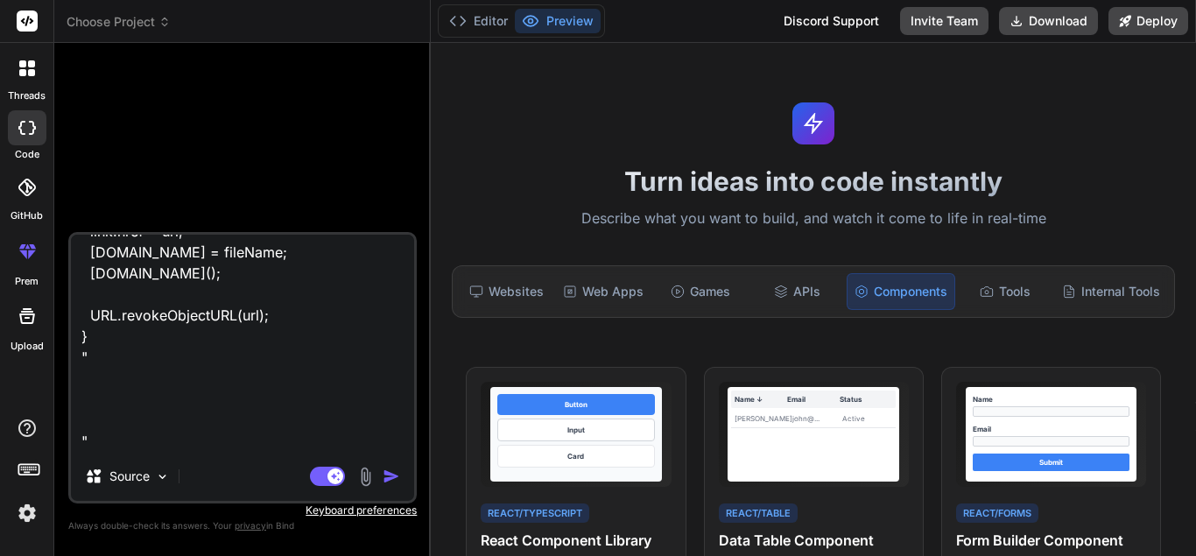
paste textarea ""use client"; import { useEffect, useRef } from "react"; import { createStoreQR…"
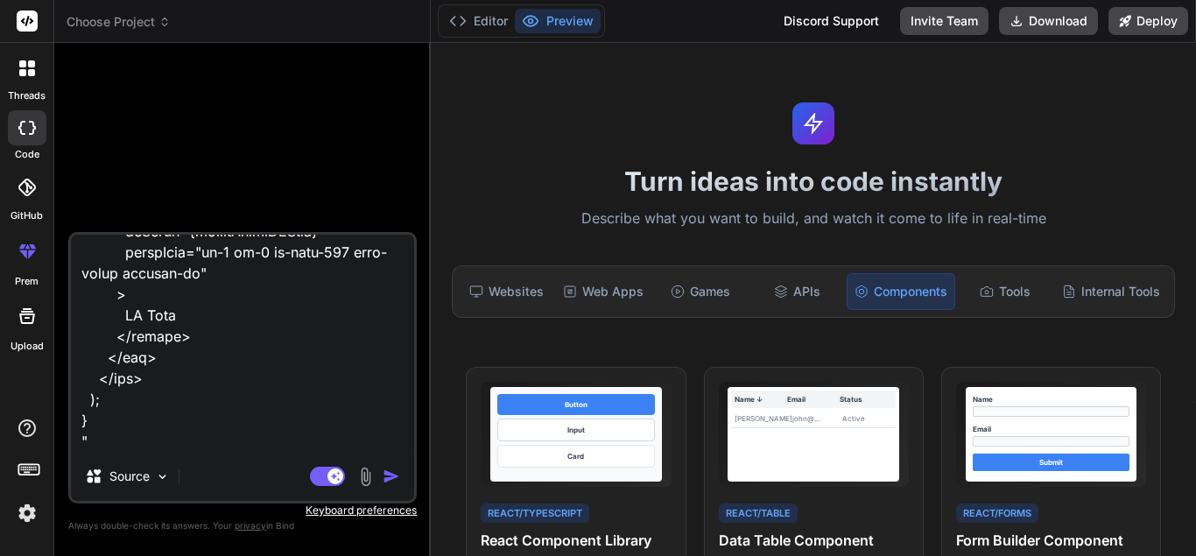
scroll to position [2861, 0]
click at [223, 426] on textarea at bounding box center [242, 343] width 343 height 217
click at [172, 435] on textarea at bounding box center [242, 343] width 343 height 217
click at [155, 415] on textarea at bounding box center [242, 343] width 343 height 217
paste textarea ""use client"; import { useEffect, useRef } from "react"; import { createStoreQR…"
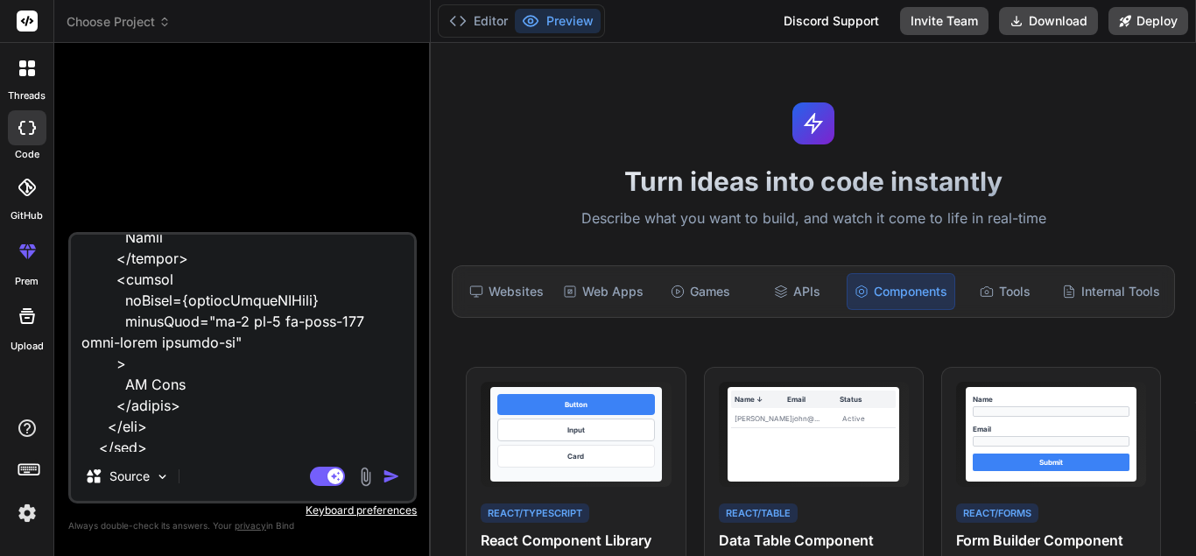
scroll to position [4983, 0]
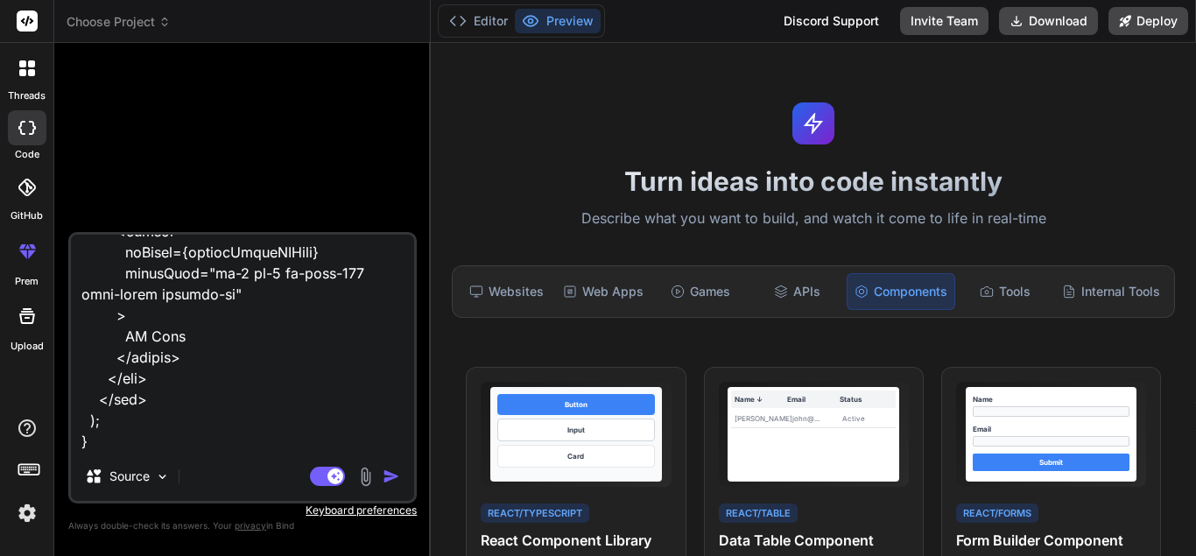
click at [108, 430] on textarea at bounding box center [242, 343] width 343 height 217
click at [110, 420] on textarea at bounding box center [242, 343] width 343 height 217
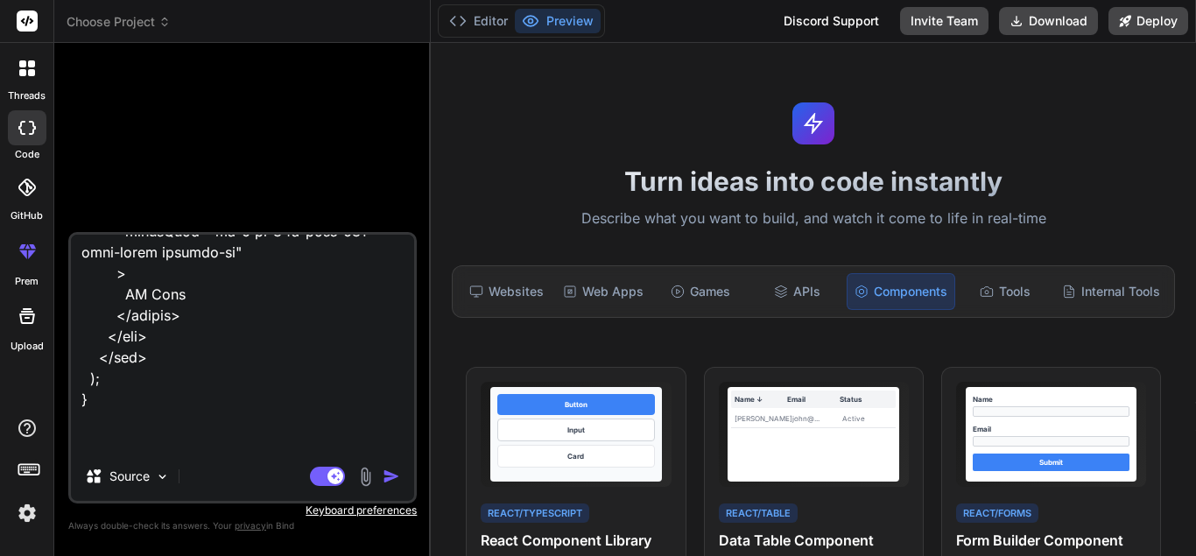
click at [193, 418] on textarea at bounding box center [242, 343] width 343 height 217
click at [184, 416] on textarea at bounding box center [242, 343] width 343 height 217
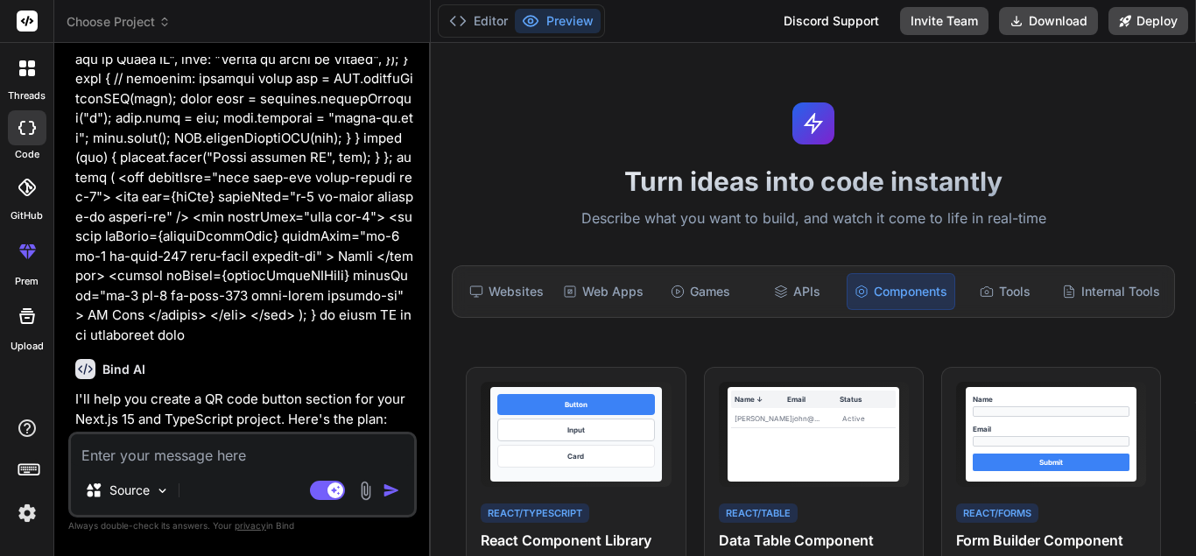
scroll to position [1601, 0]
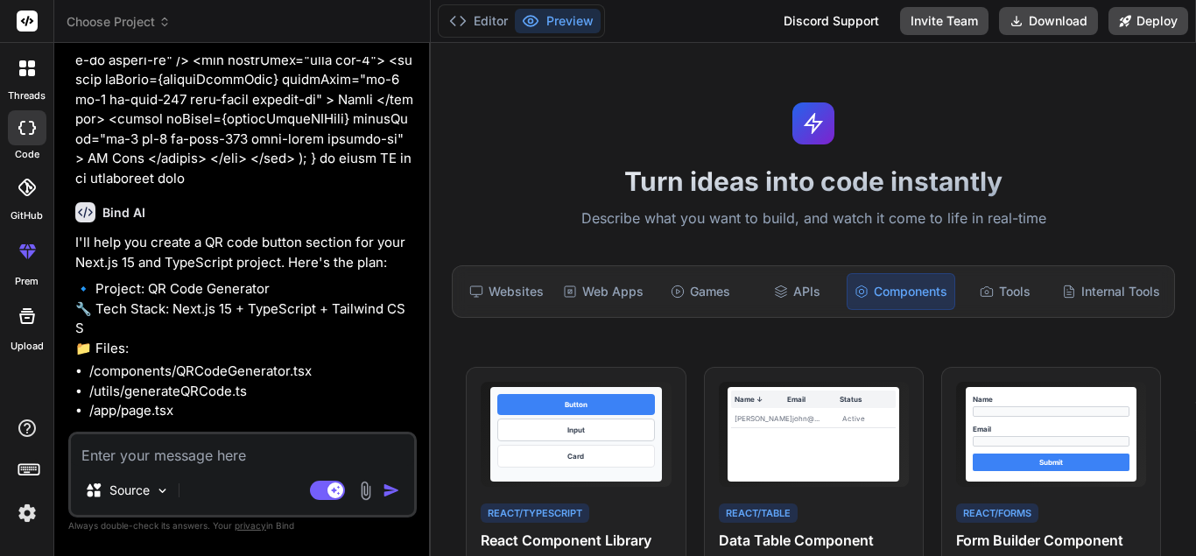
click at [214, 451] on textarea at bounding box center [242, 450] width 343 height 32
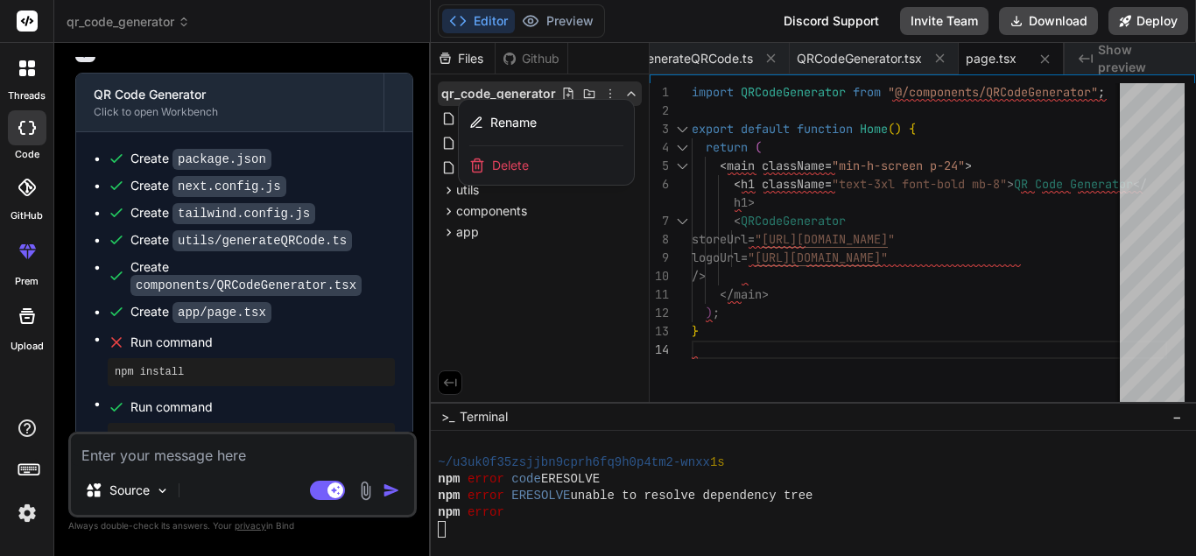
scroll to position [1497, 0]
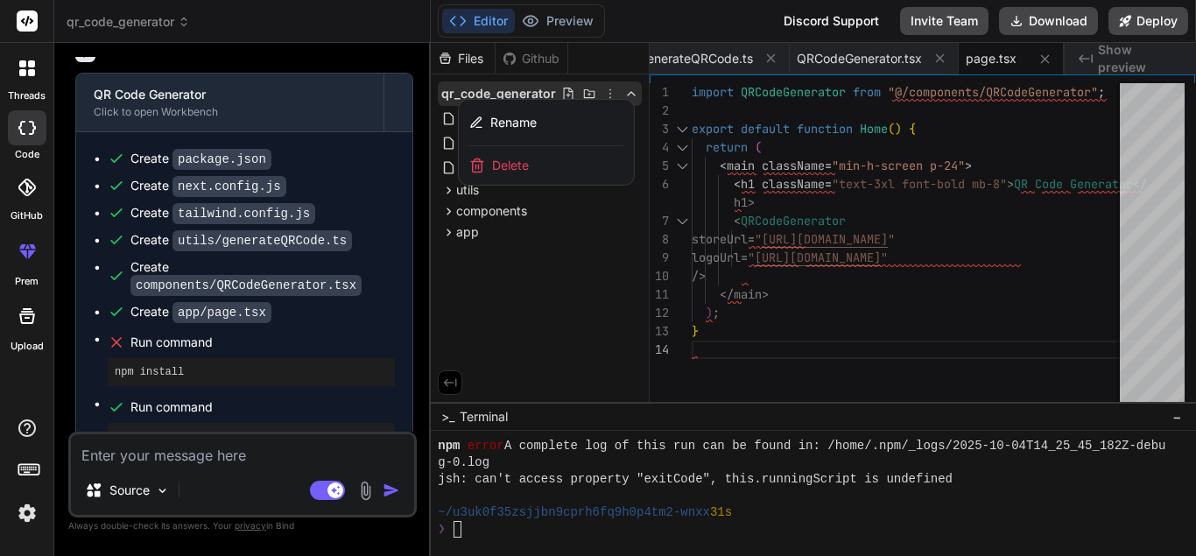
click at [798, 320] on div at bounding box center [813, 299] width 765 height 513
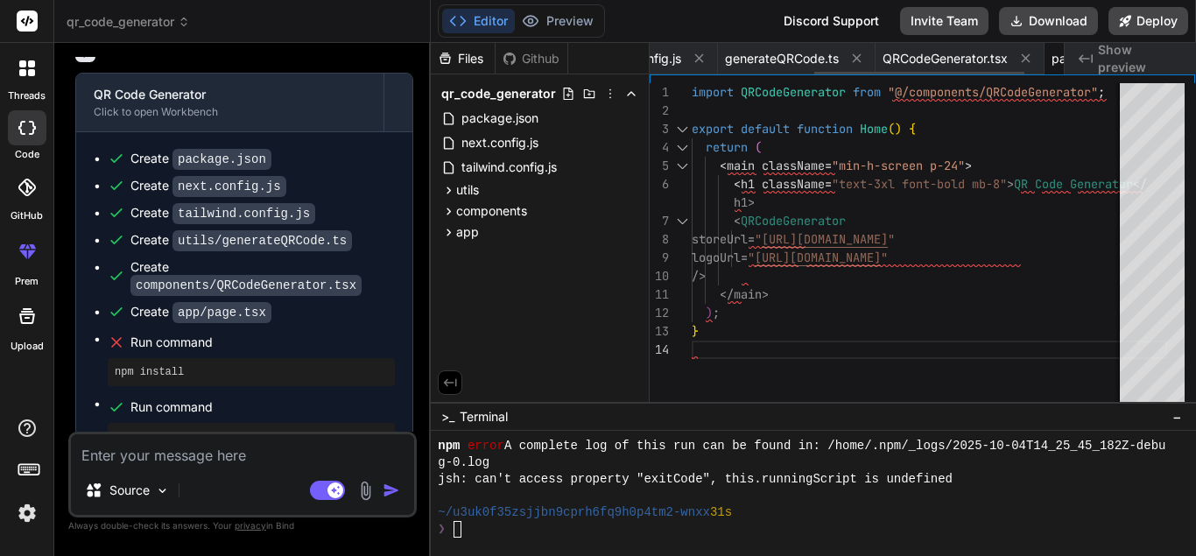
scroll to position [0, 307]
click at [971, 58] on span "QRCodeGenerator.tsx" at bounding box center [950, 59] width 125 height 18
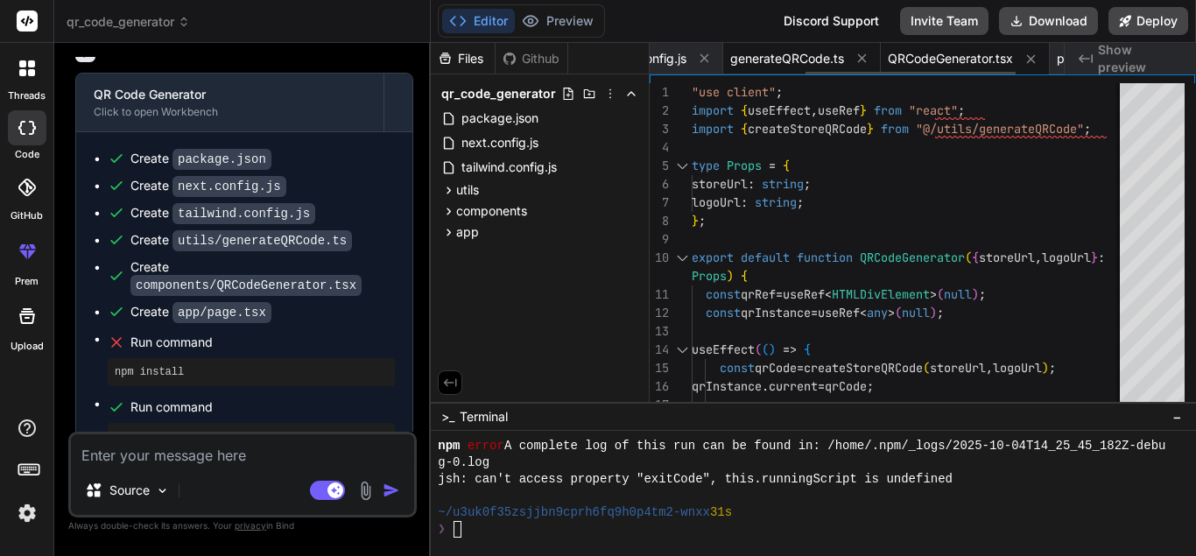
click at [786, 60] on span "generateQRCode.ts" at bounding box center [787, 59] width 114 height 18
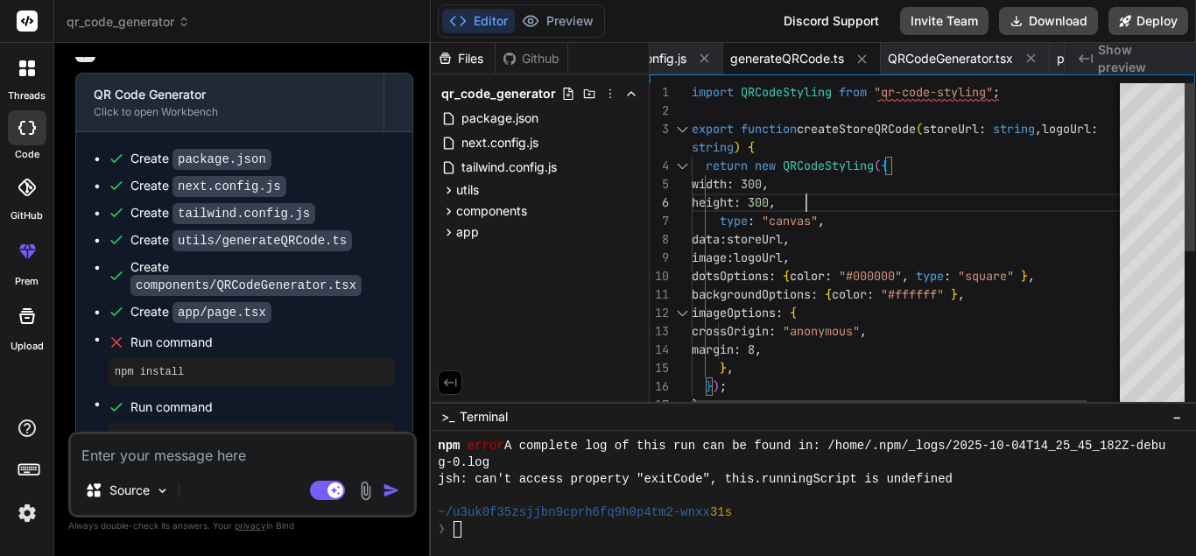
click at [932, 186] on div "import QRCodeStyling from "qr-code-styling" ; export function createStoreQRCode…" at bounding box center [929, 401] width 475 height 636
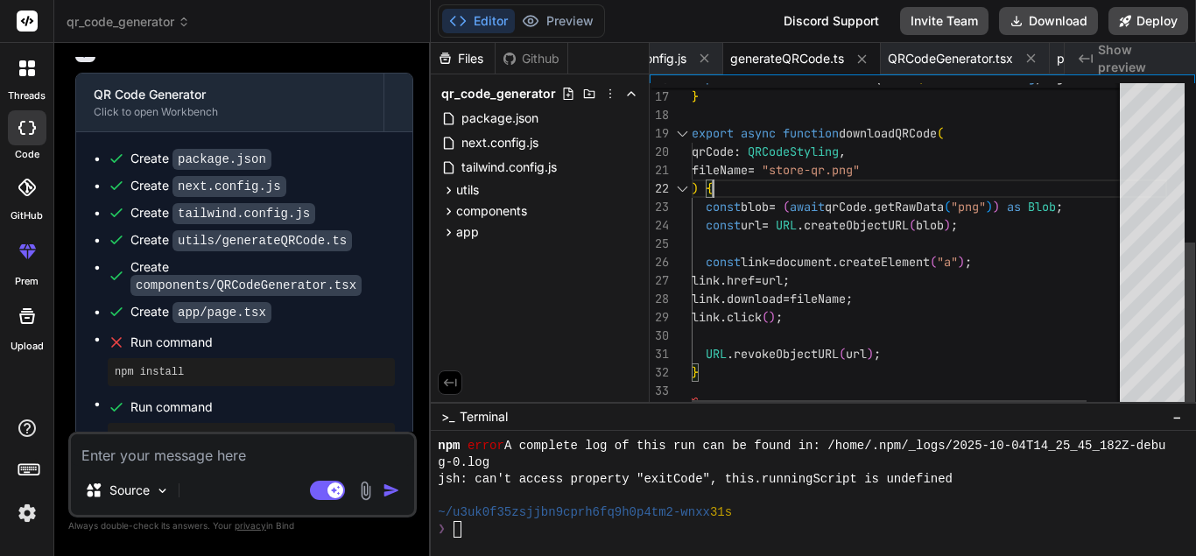
click at [932, 186] on div "} ) ; } export async function downloadQRCode ( qrCode : QRCodeStyling , fileNam…" at bounding box center [929, 93] width 475 height 636
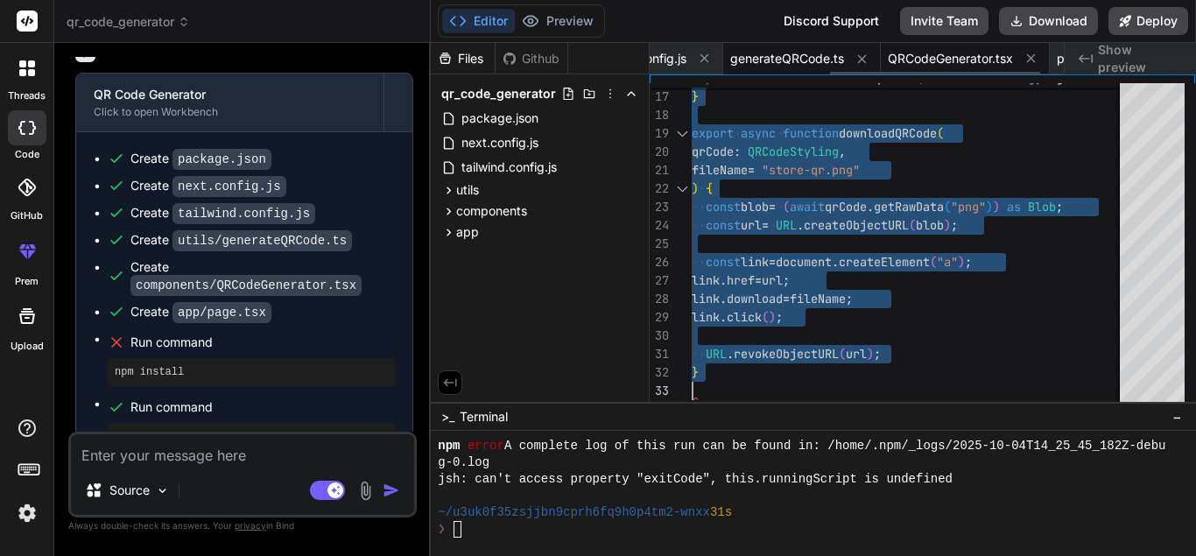
scroll to position [0, 403]
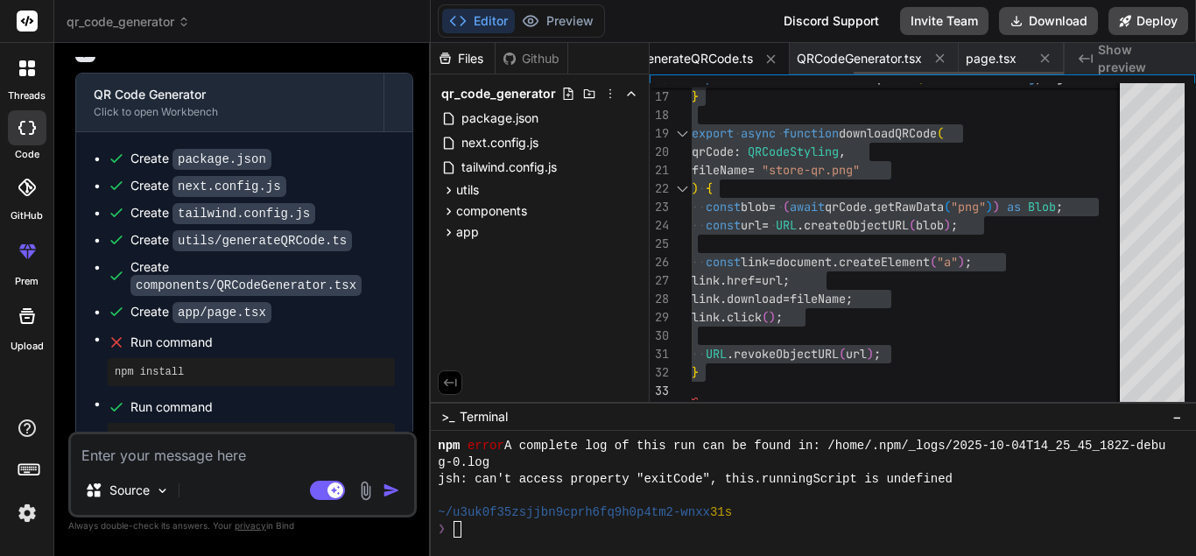
click at [715, 59] on span "generateQRCode.ts" at bounding box center [696, 59] width 114 height 18
click at [713, 47] on div "generateQRCode.ts" at bounding box center [711, 59] width 158 height 32
click at [879, 55] on span "QRCodeGenerator.tsx" at bounding box center [859, 59] width 125 height 18
